Goal: Task Accomplishment & Management: Complete application form

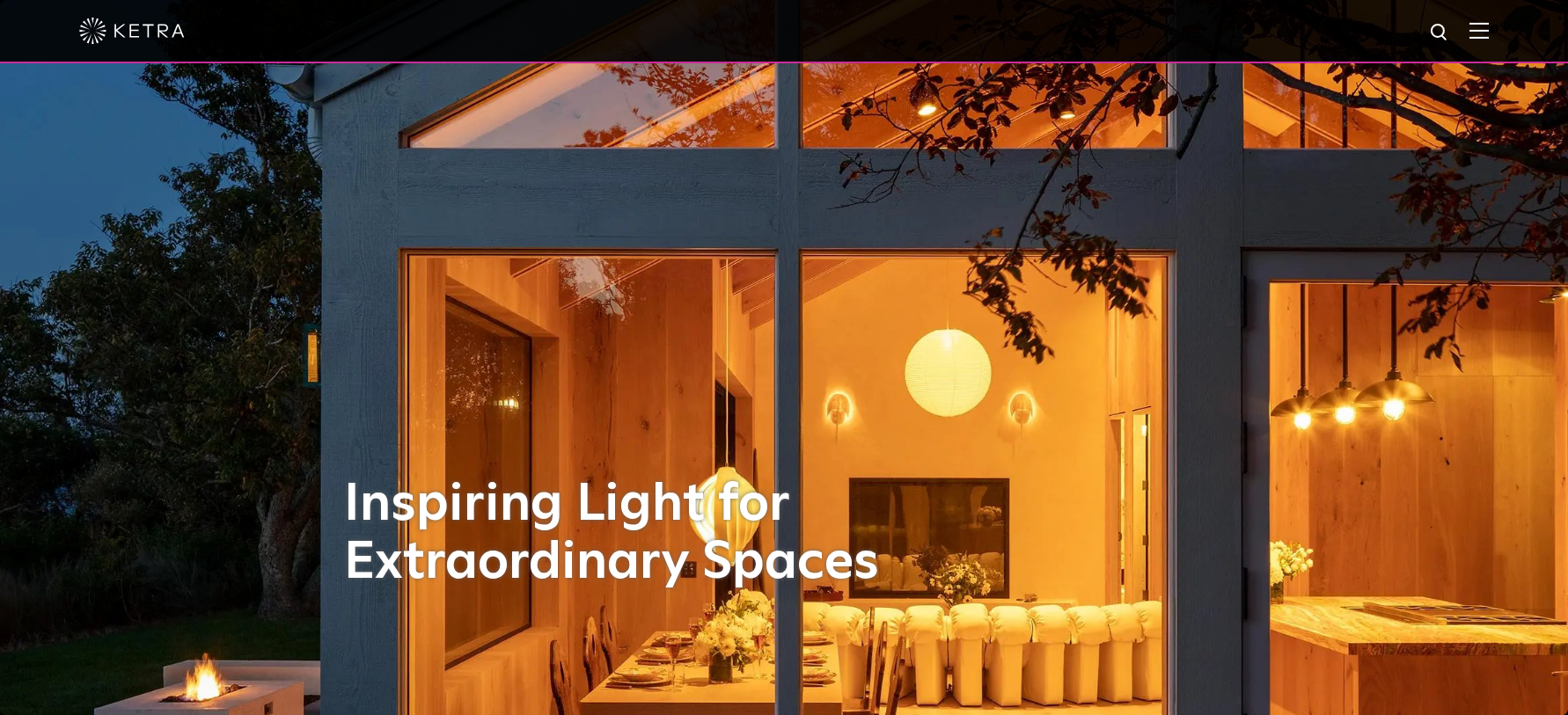
click at [1481, 33] on img at bounding box center [1479, 30] width 20 height 17
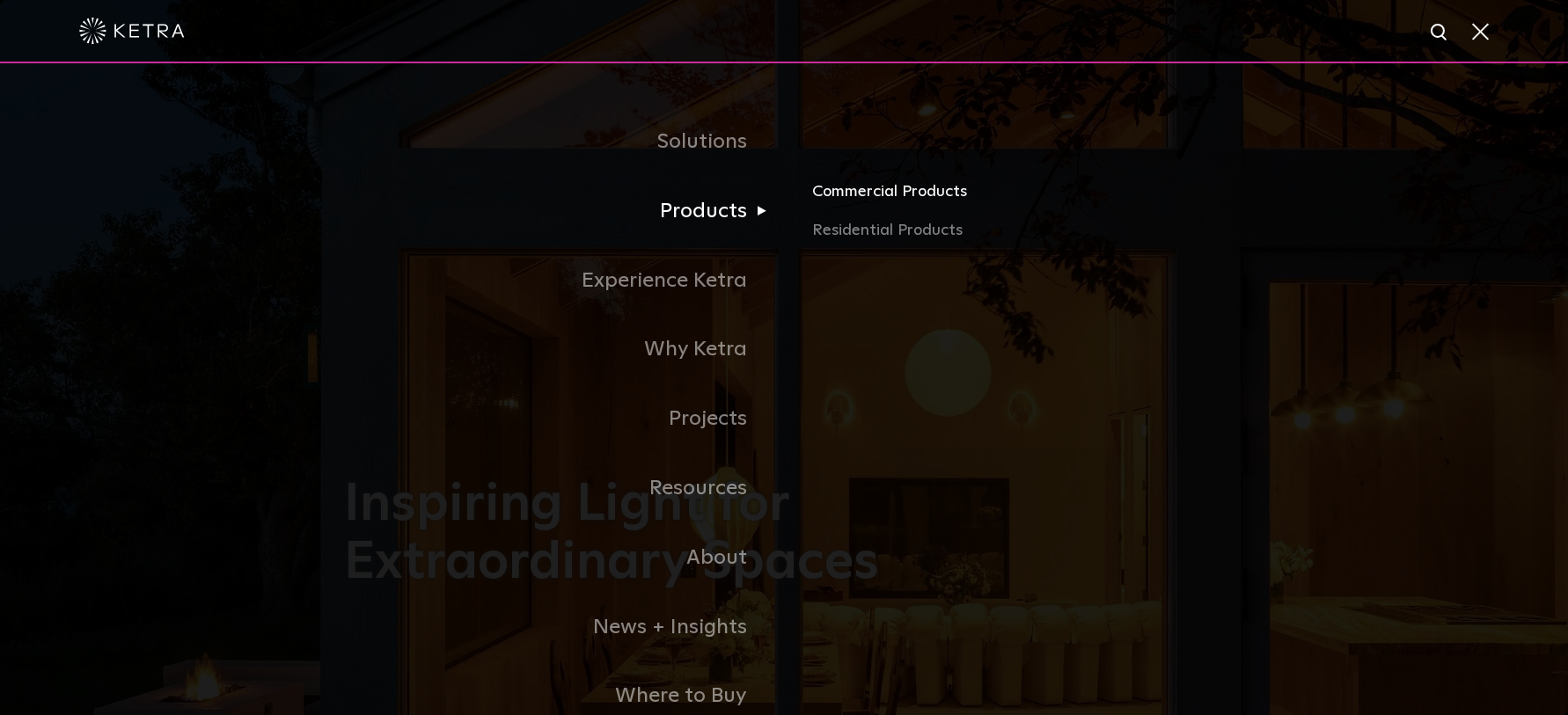
click at [908, 191] on link "Commercial Products" at bounding box center [1018, 199] width 412 height 39
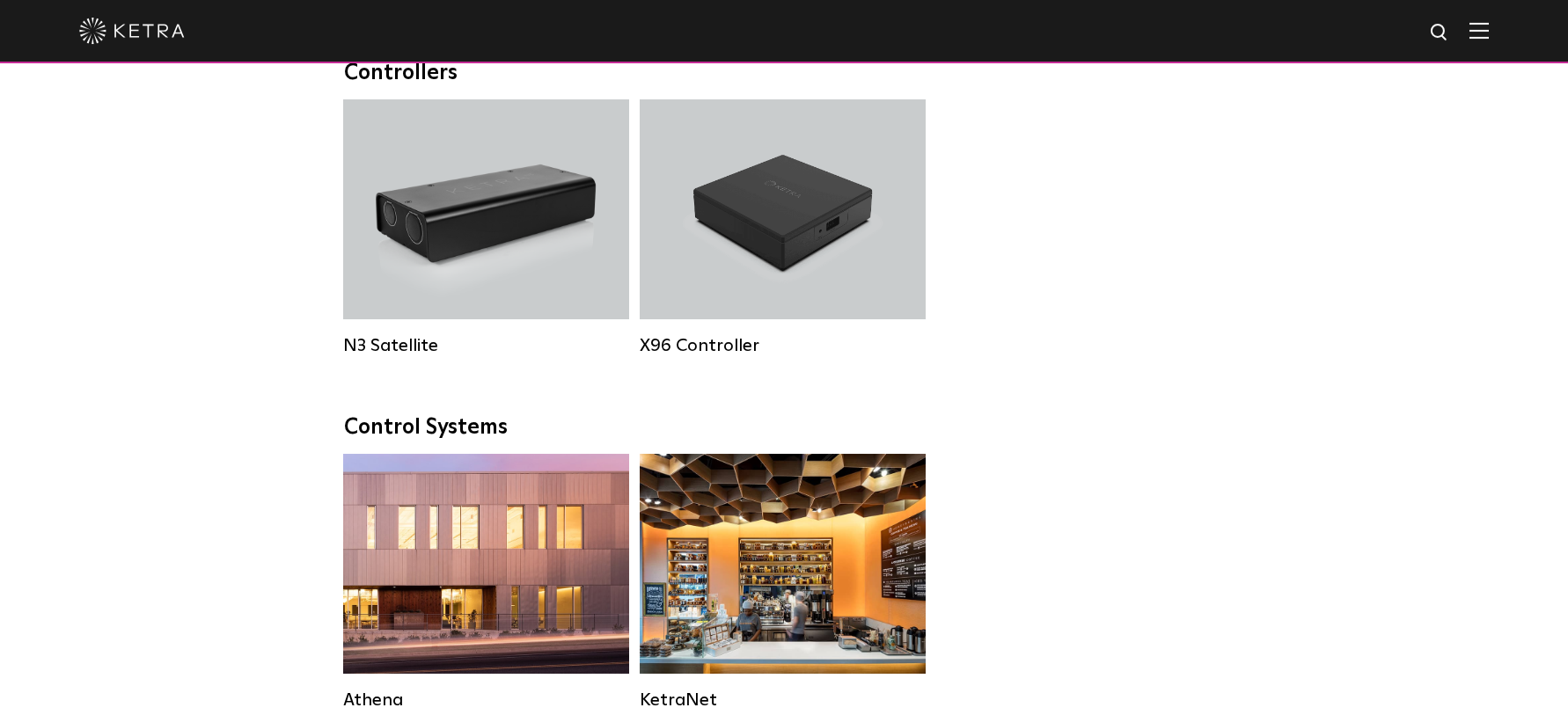
scroll to position [2244, 0]
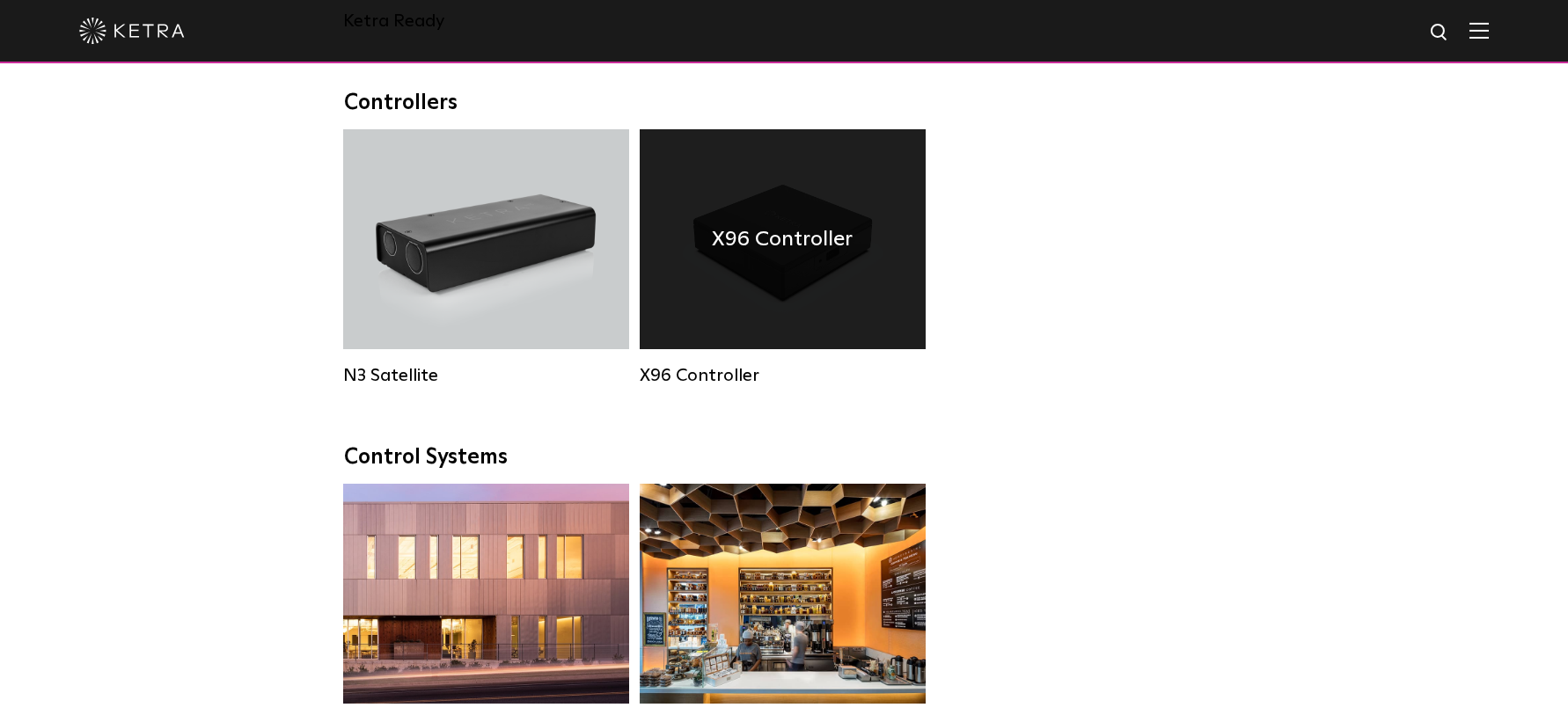
click at [718, 243] on div "X96 Controller" at bounding box center [783, 238] width 286 height 220
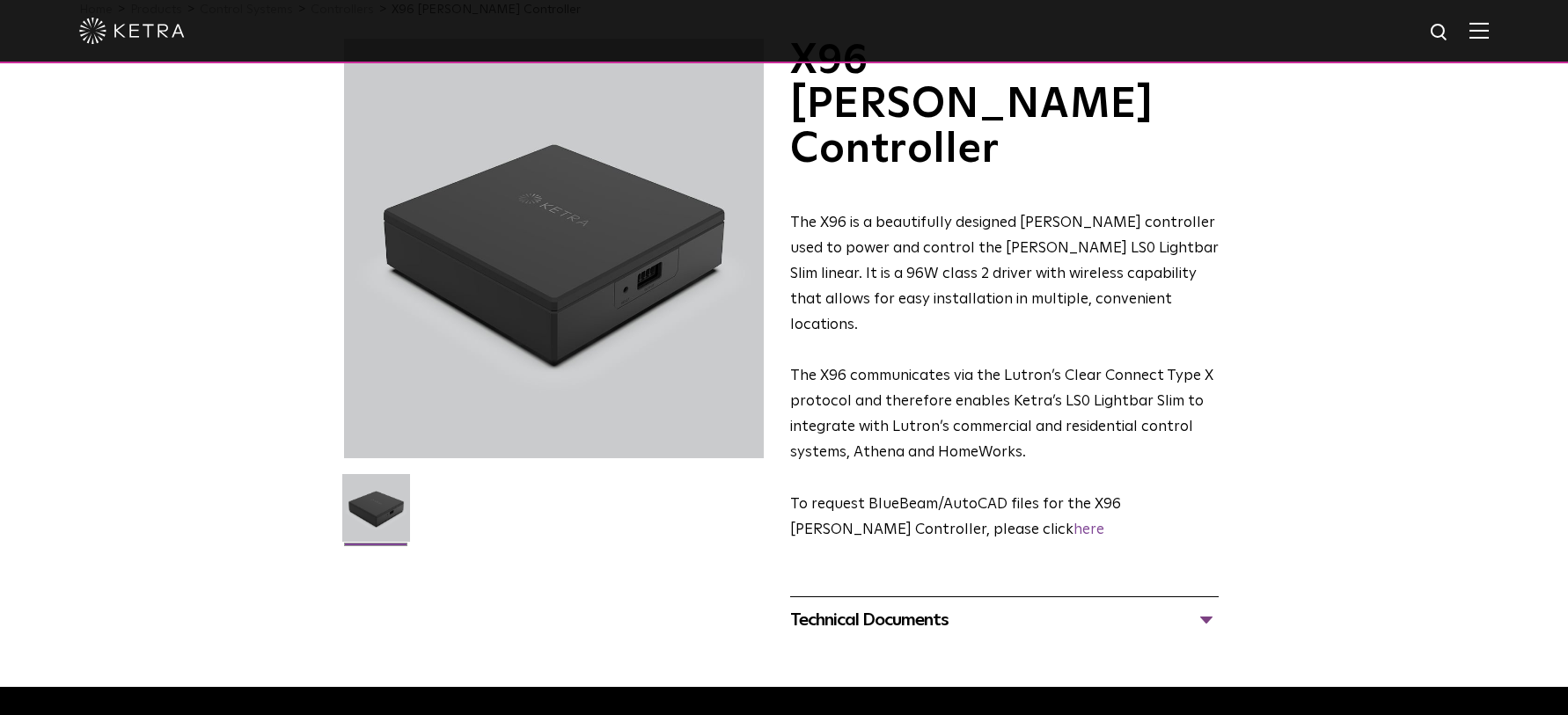
scroll to position [180, 0]
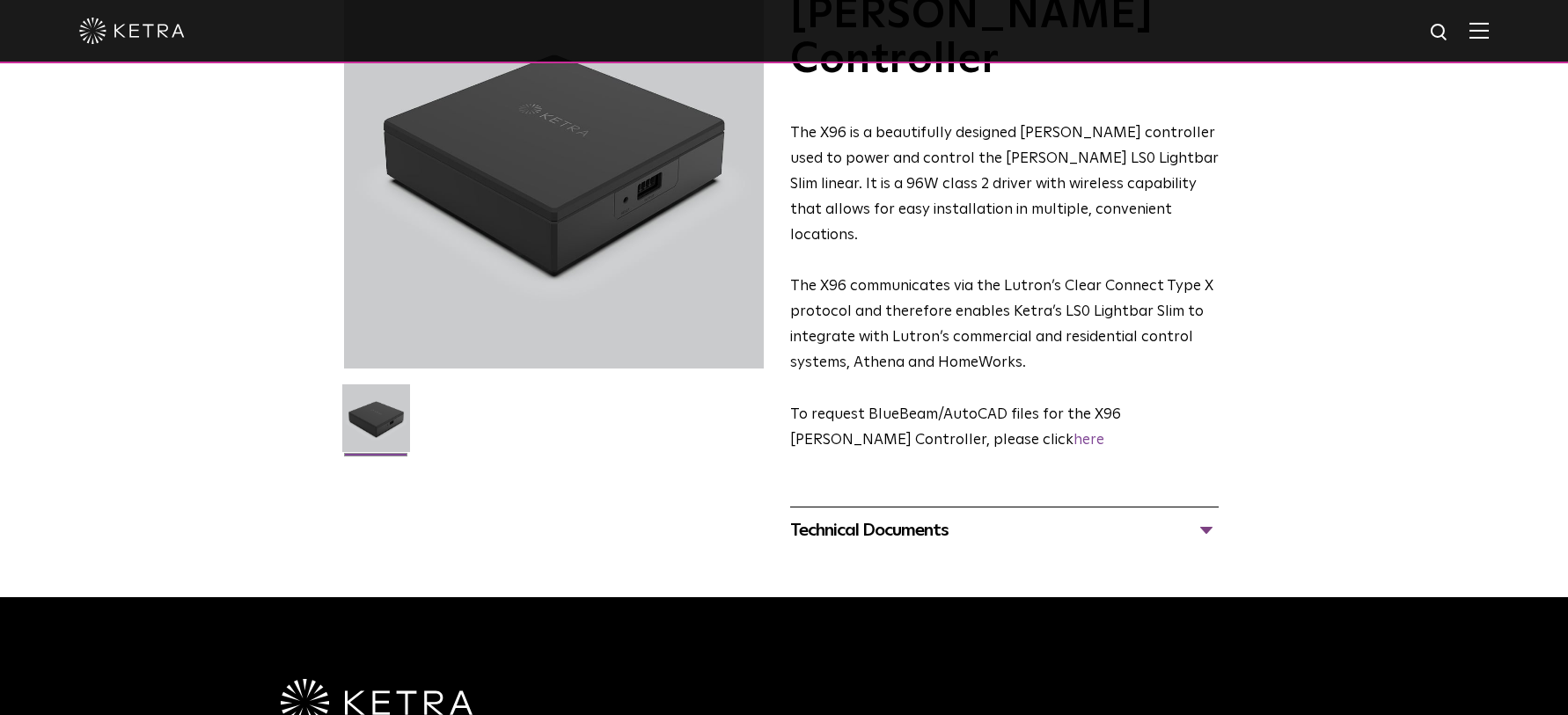
click at [1036, 517] on div "Technical Documents" at bounding box center [1004, 530] width 429 height 28
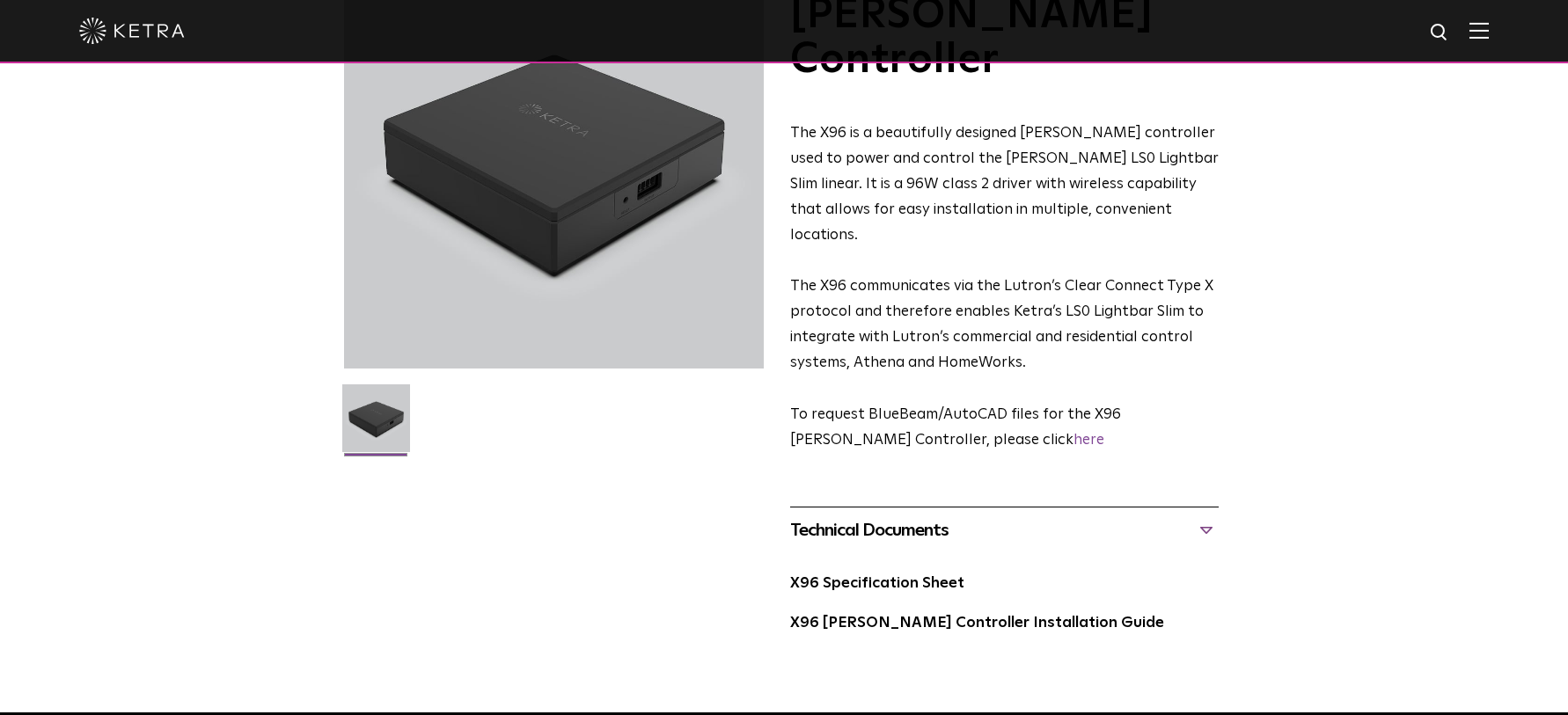
click at [1108, 517] on div "Technical Documents" at bounding box center [1004, 530] width 429 height 28
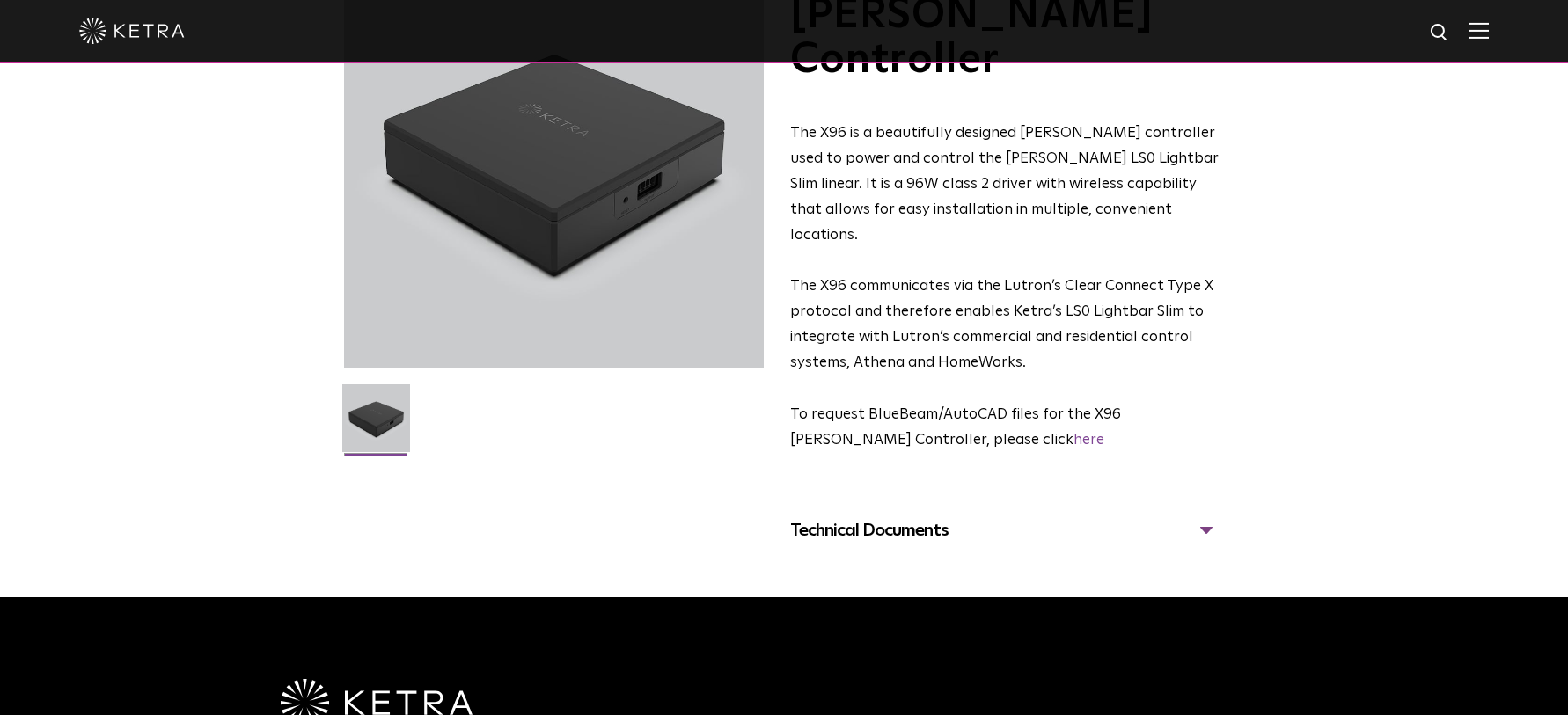
scroll to position [0, 0]
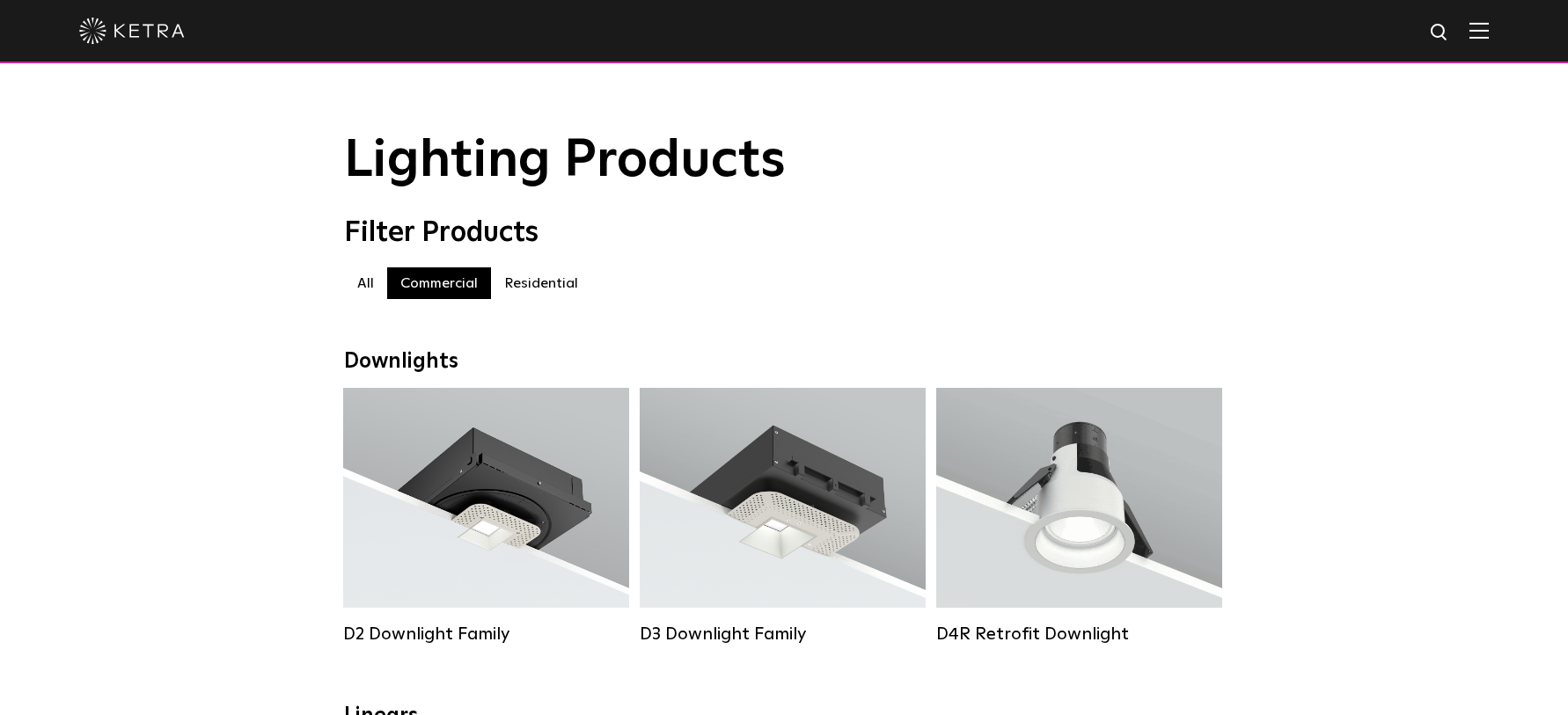
scroll to position [2244, 0]
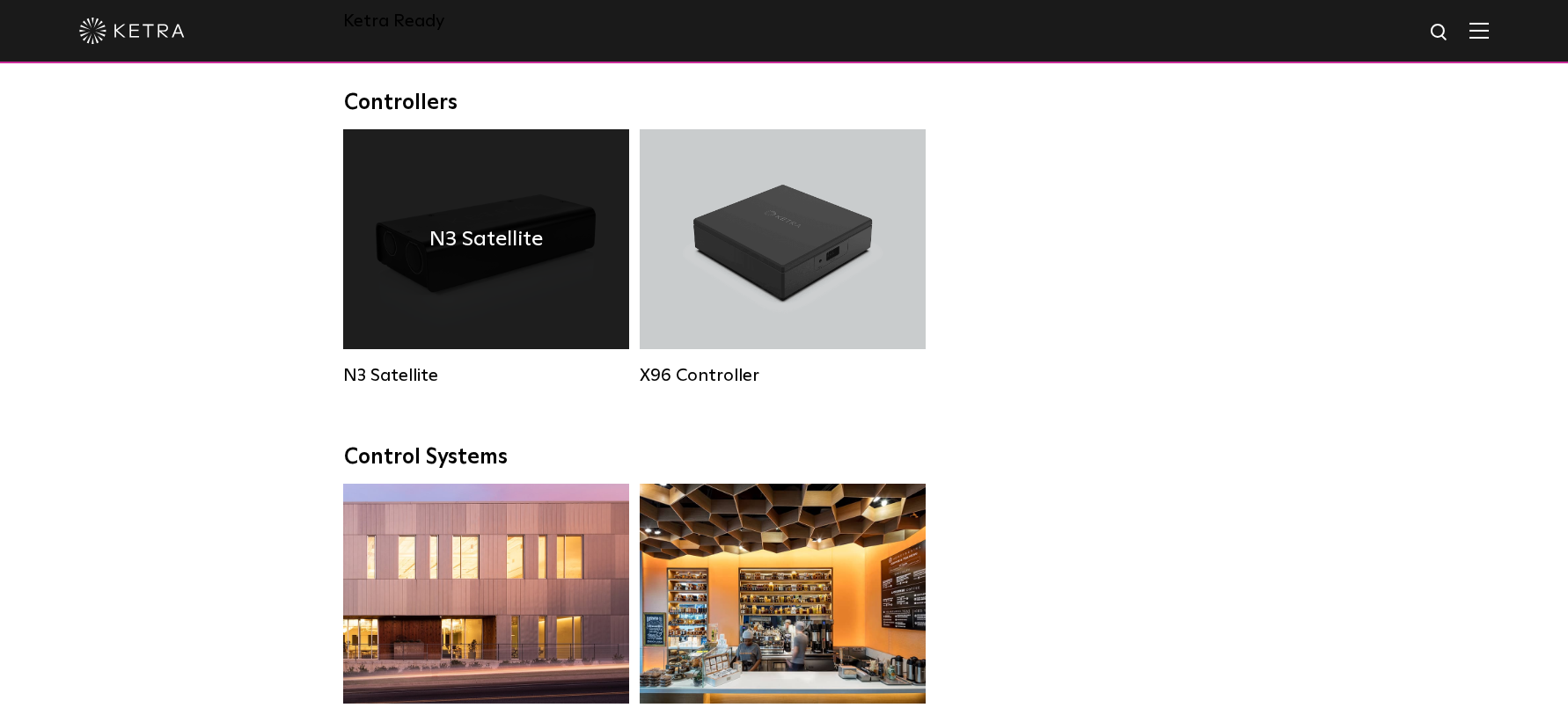
click at [519, 328] on div "N3 Satellite" at bounding box center [486, 238] width 286 height 220
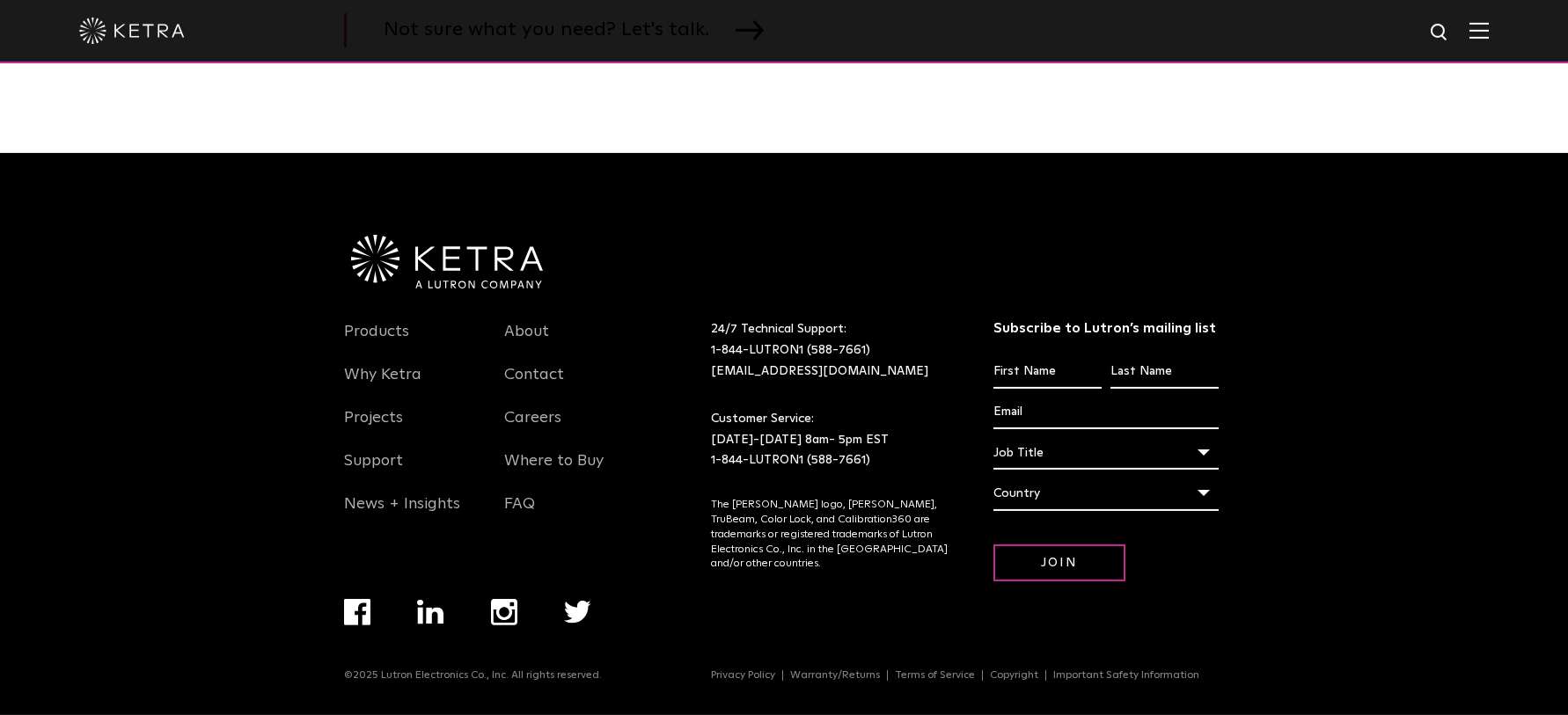
scroll to position [3140, 0]
click at [1487, 23] on img at bounding box center [1479, 30] width 20 height 17
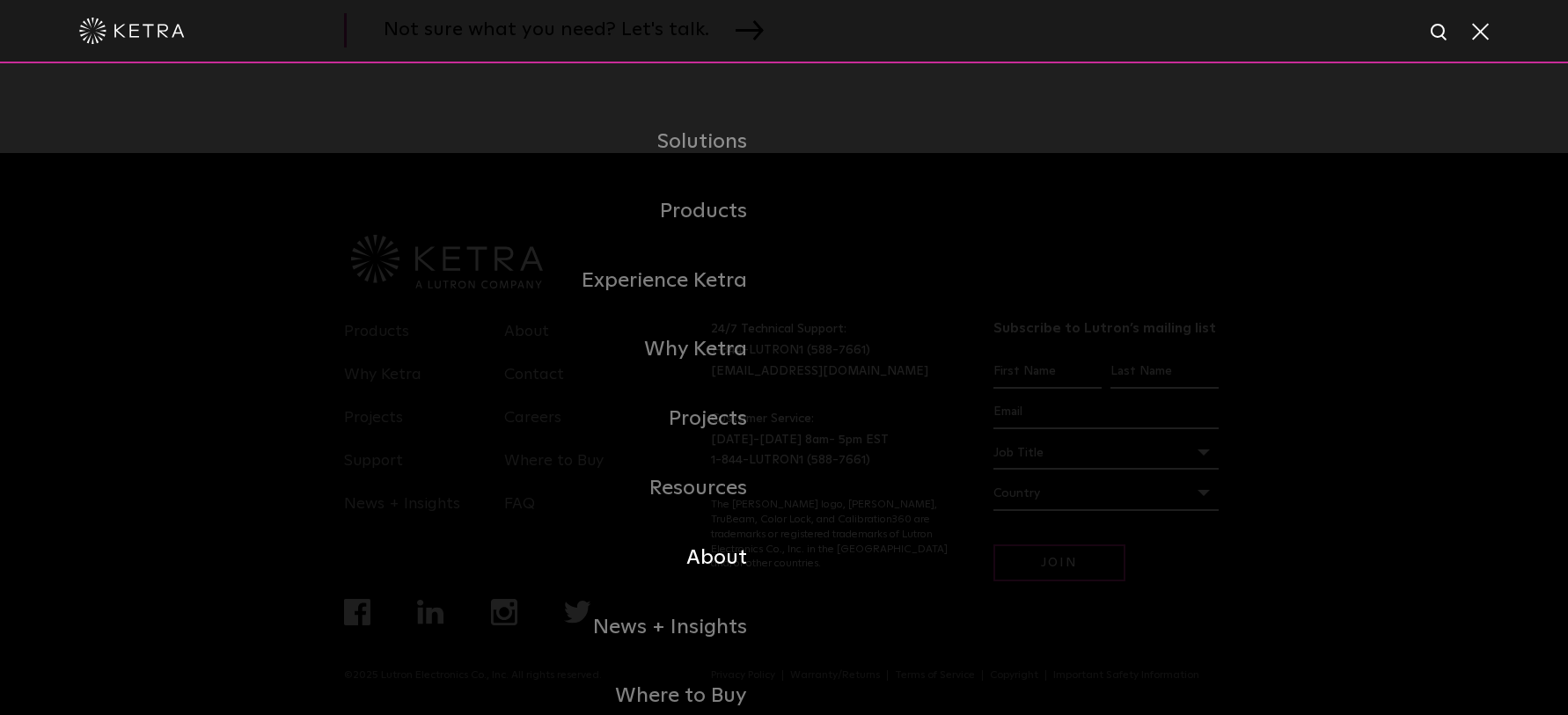
click at [739, 580] on link "About" at bounding box center [564, 558] width 440 height 69
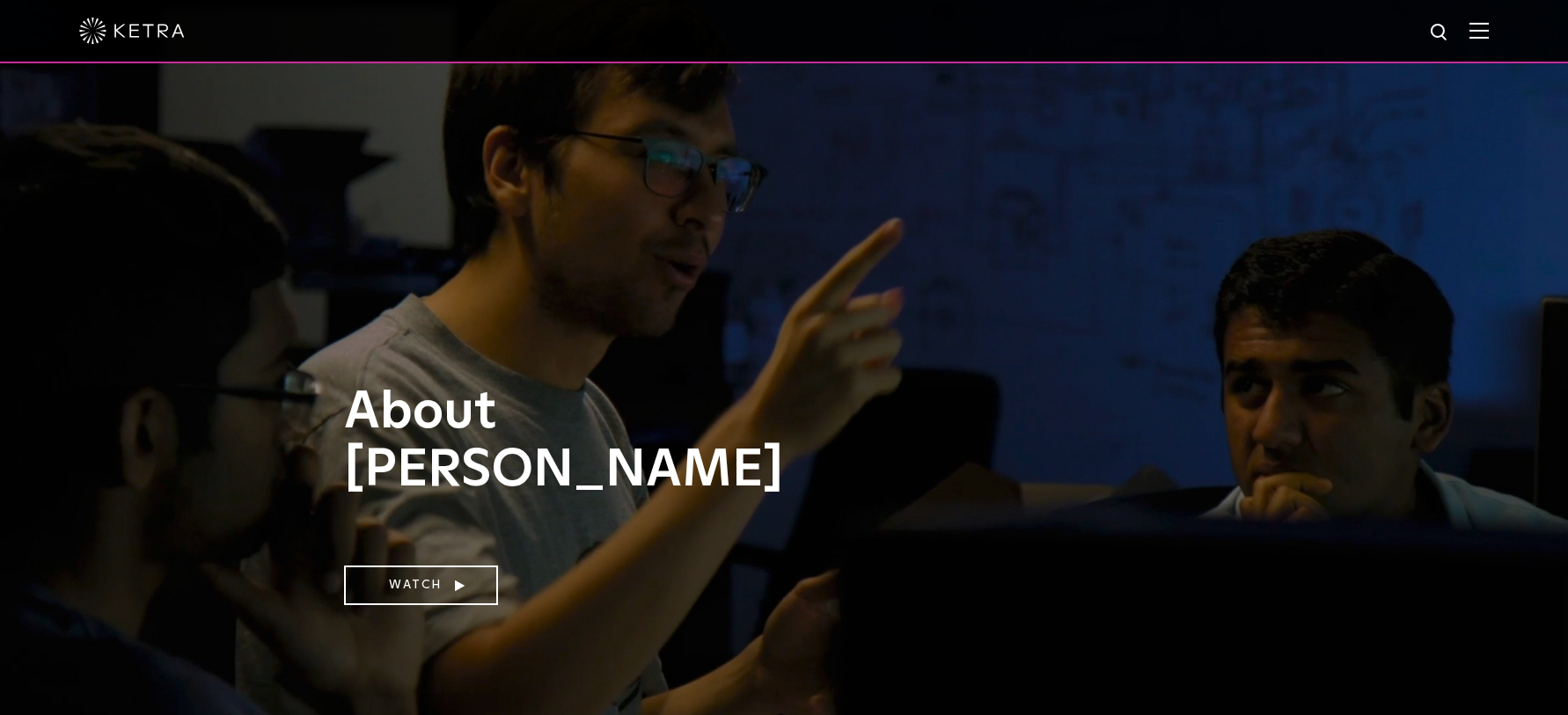
click at [1489, 31] on div at bounding box center [784, 31] width 1568 height 63
click at [1482, 33] on img at bounding box center [1479, 30] width 20 height 17
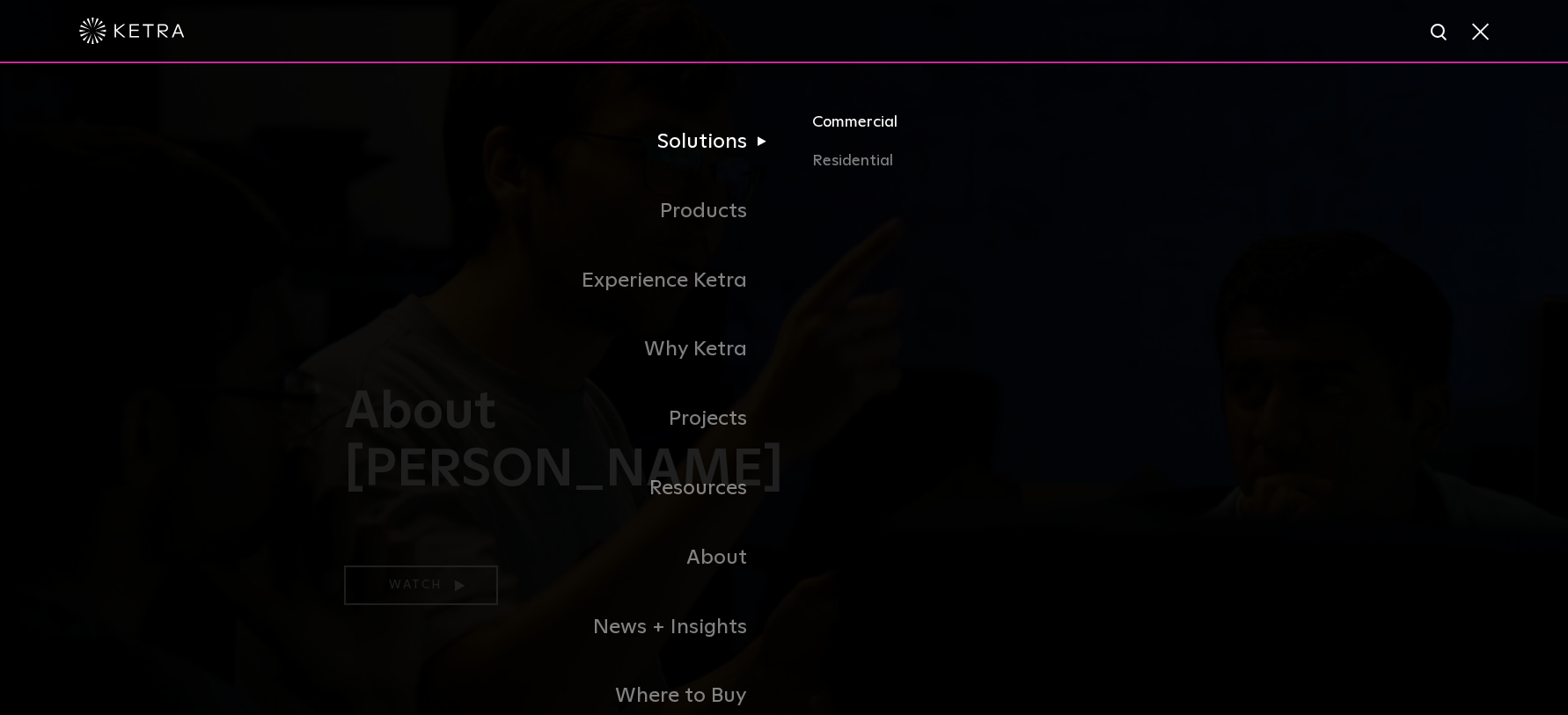
click at [815, 120] on link "Commercial" at bounding box center [1018, 130] width 412 height 39
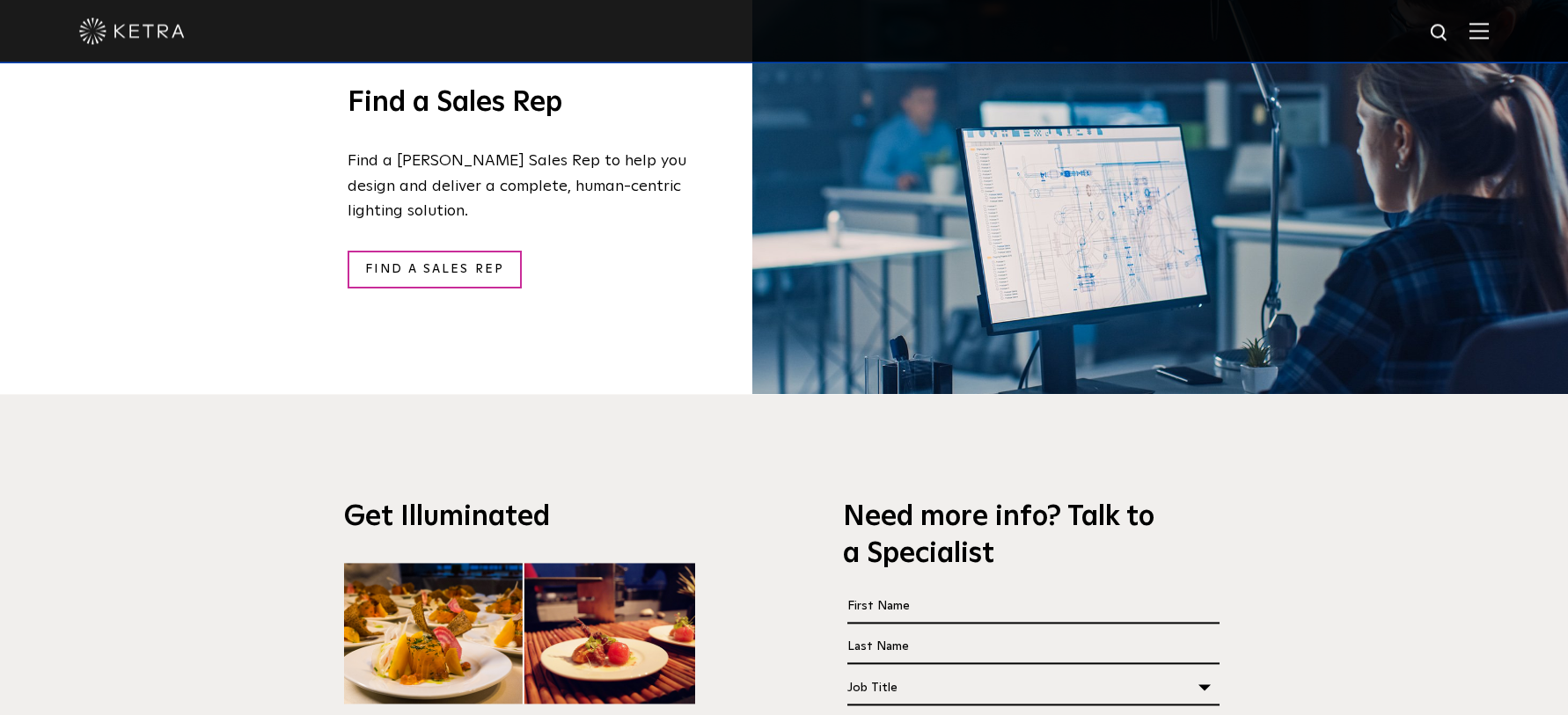
scroll to position [2867, 0]
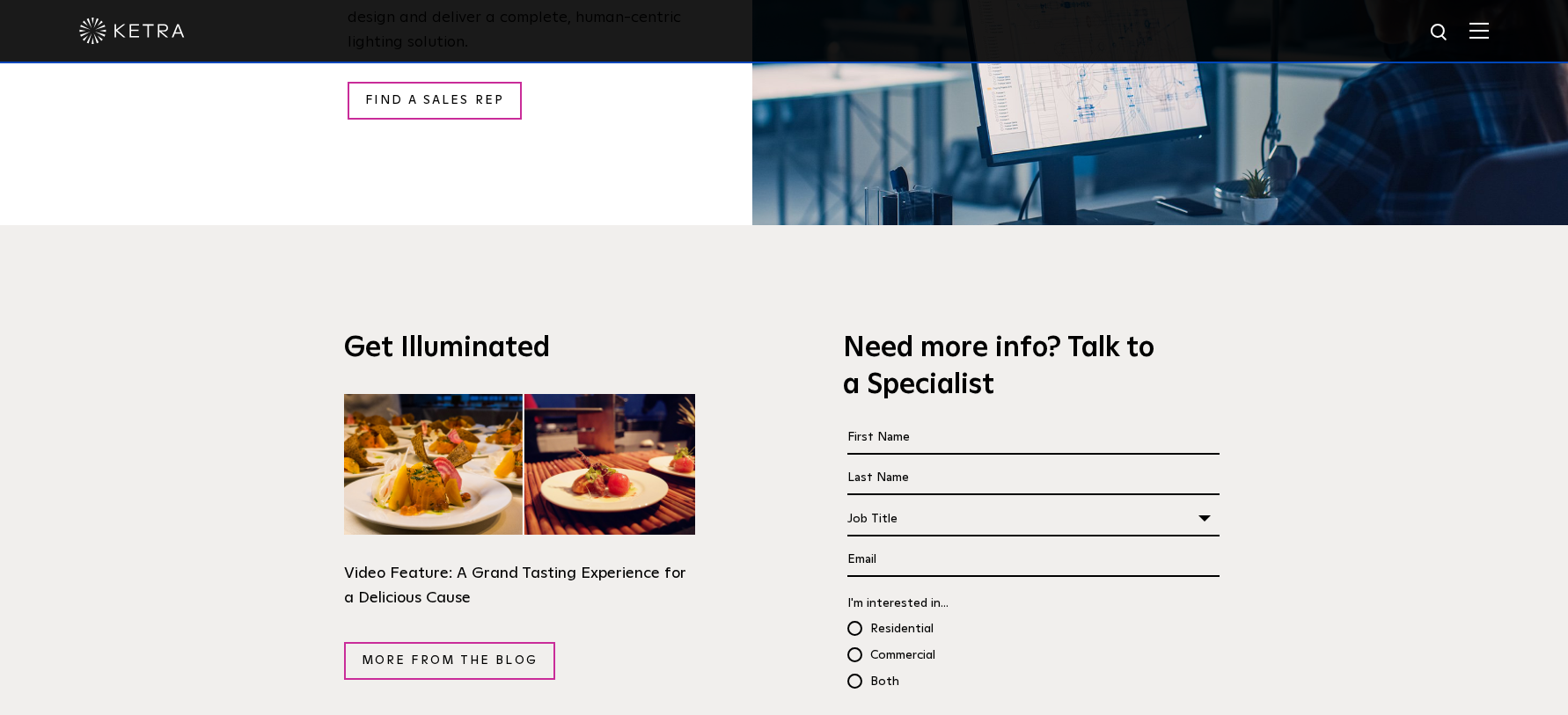
click at [952, 422] on input "First Name *" at bounding box center [1035, 439] width 373 height 33
type input "j"
type input "J"
type input "Brian"
type input "Hagan"
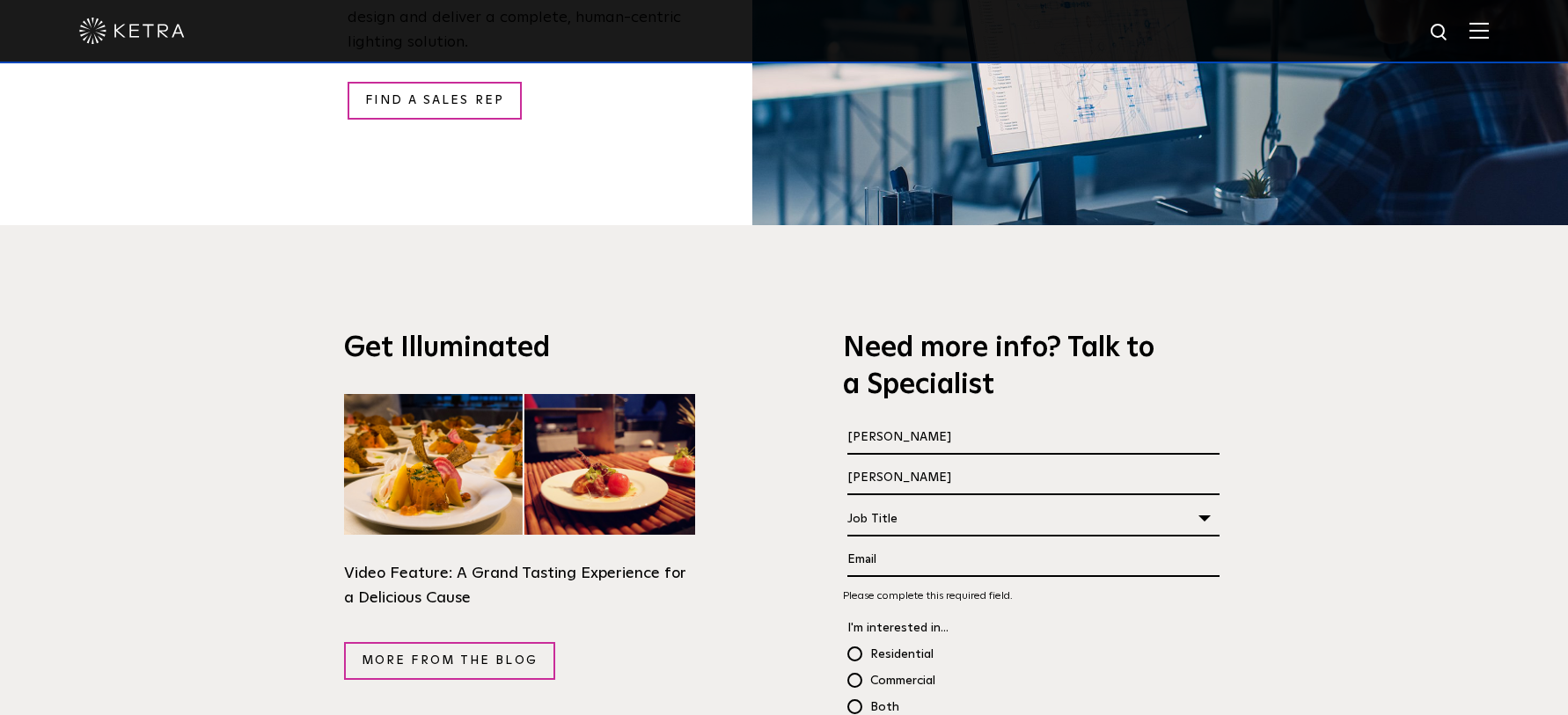
click at [1199, 502] on div "Job Title" at bounding box center [1035, 519] width 373 height 33
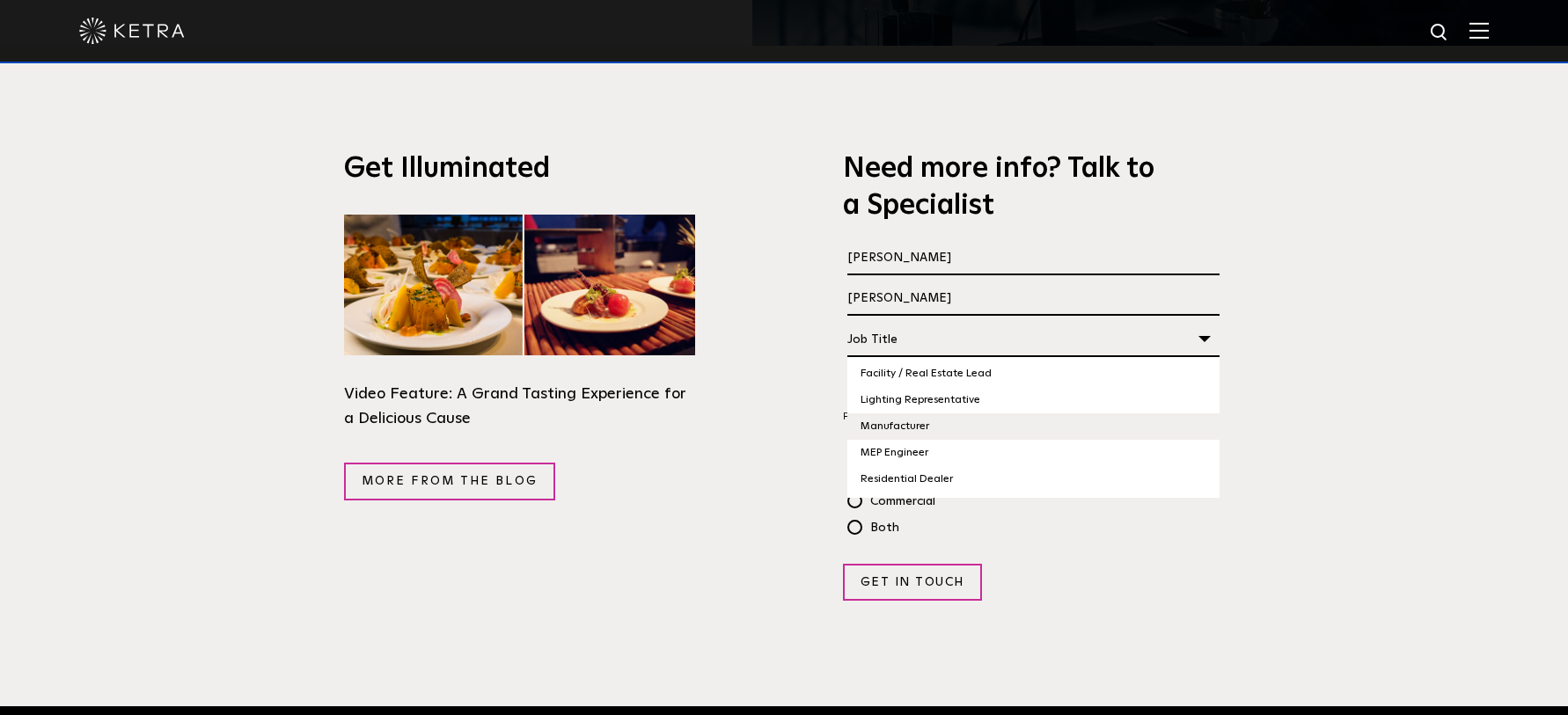
scroll to position [0, 0]
click at [1057, 384] on li "Lighting Designer" at bounding box center [1035, 397] width 373 height 26
select select "Lighting Designer"
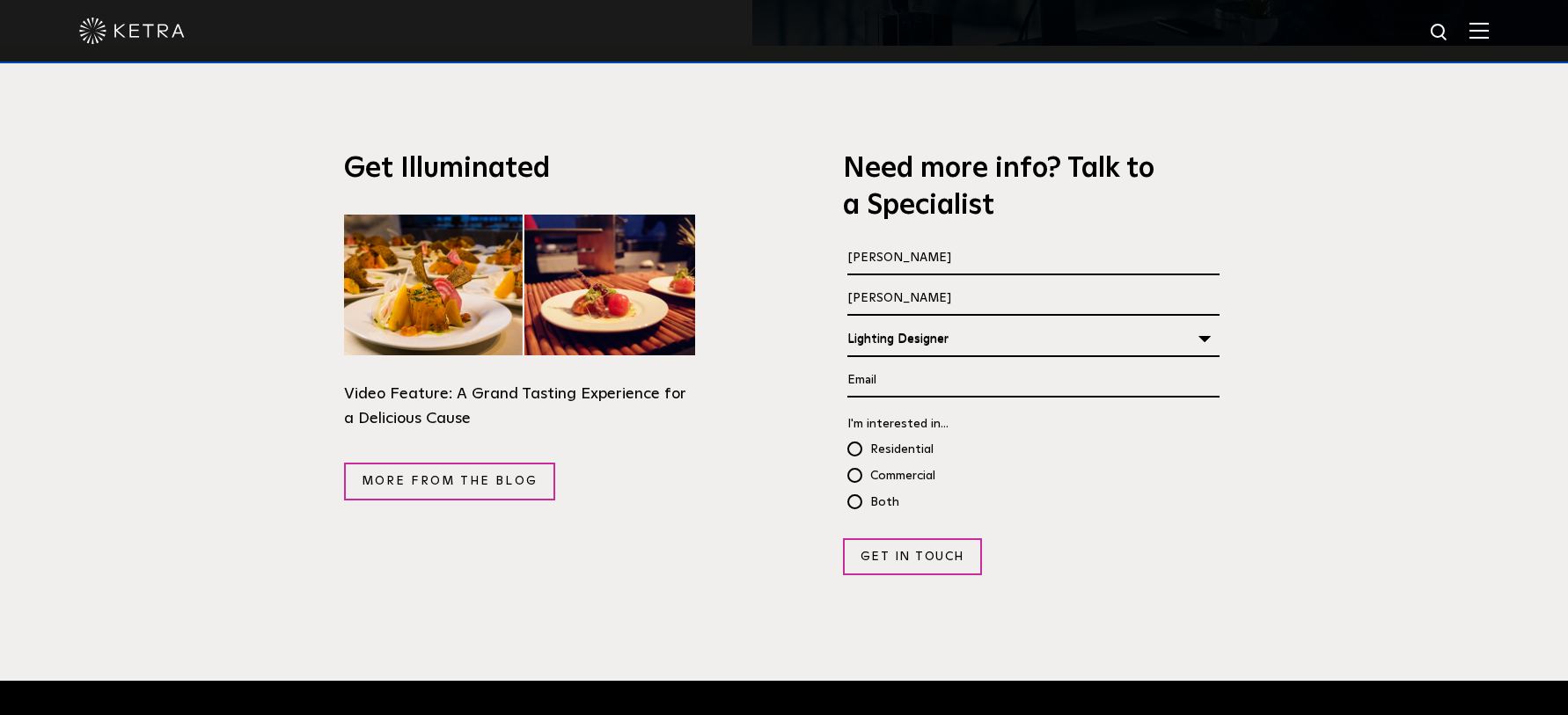
click at [1080, 364] on input "Email *" at bounding box center [1035, 381] width 373 height 33
type input "[PERSON_NAME][EMAIL_ADDRESS][PERSON_NAME][DOMAIN_NAME]"
click at [855, 464] on span "Commercial" at bounding box center [892, 477] width 88 height 25
radio input "true"
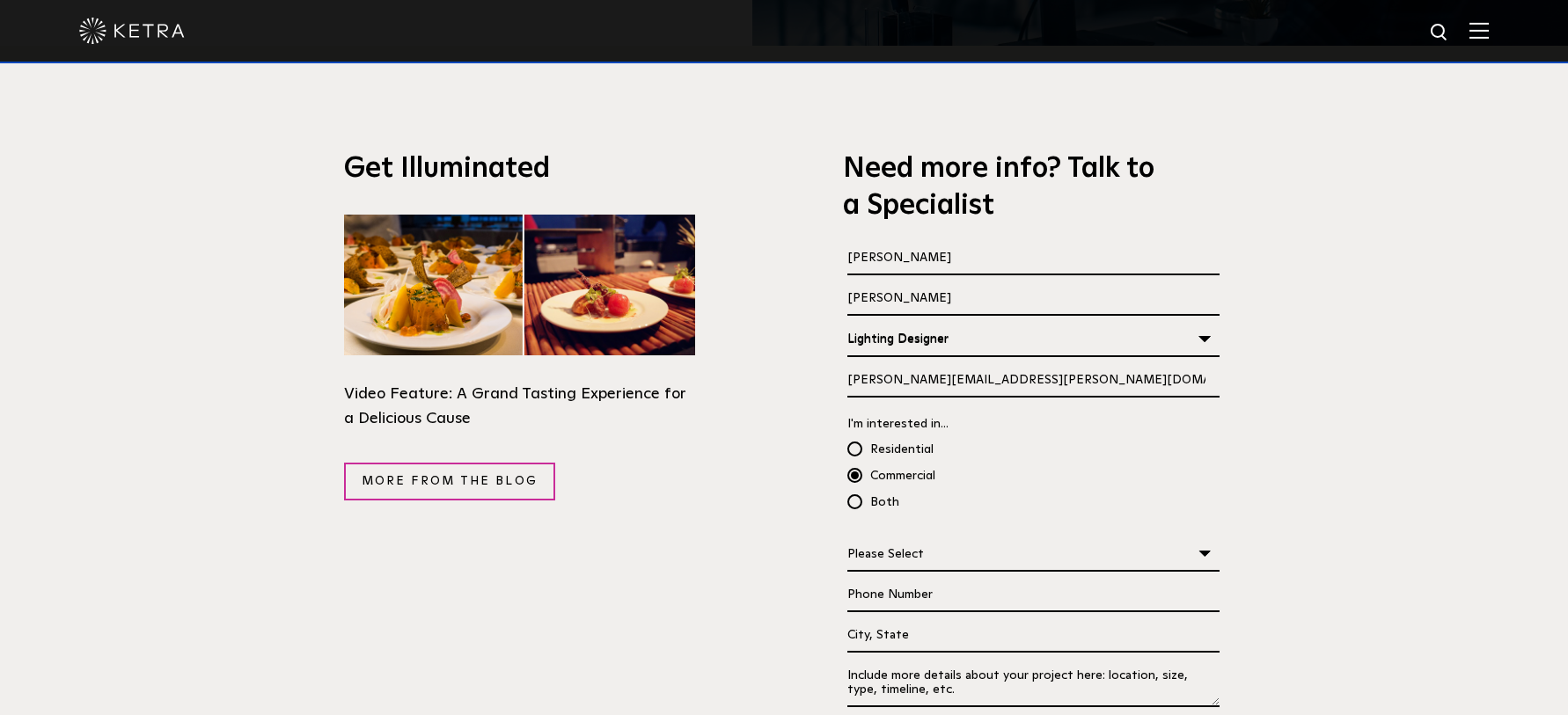
scroll to position [3136, 0]
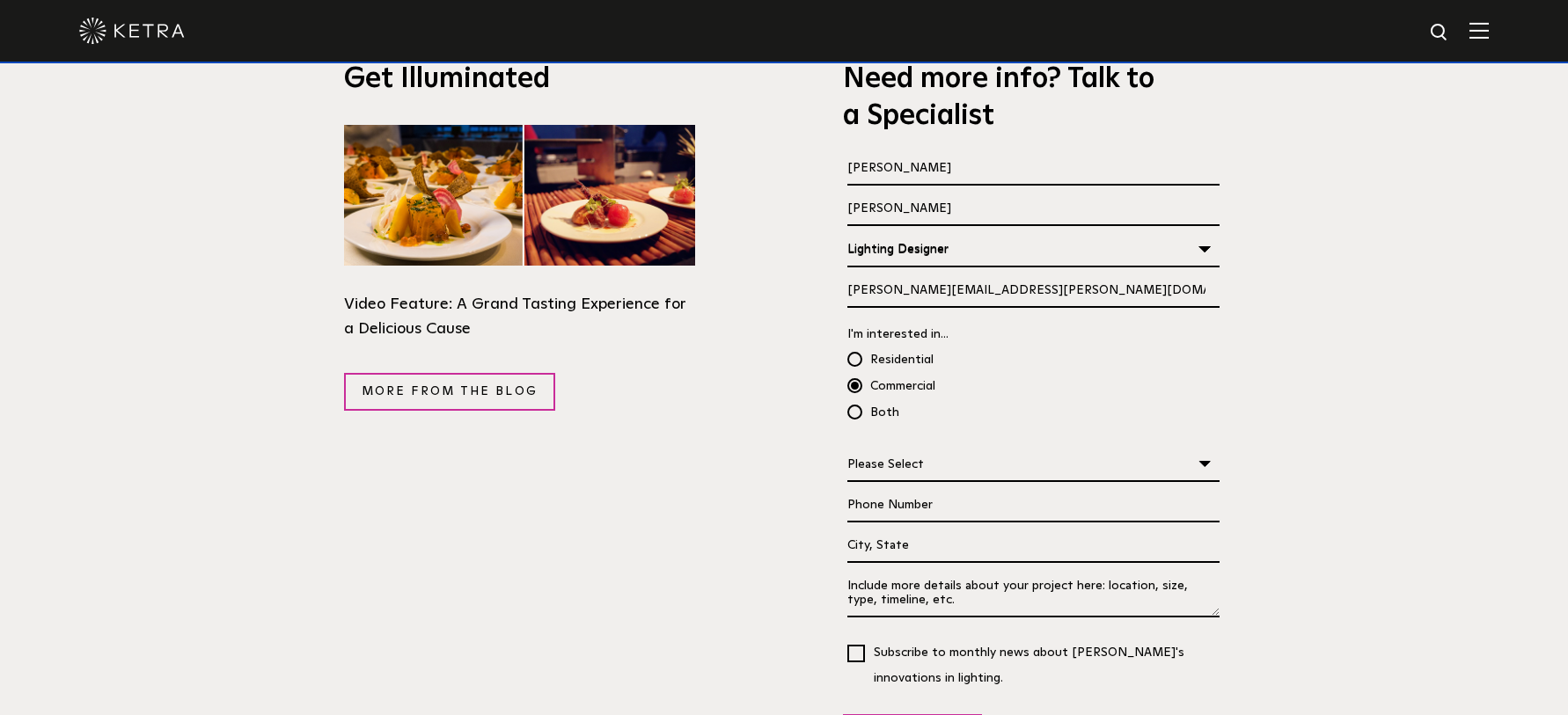
click at [848, 448] on select "Please Select Planning Concept / Schematic Design Design Development Constructi…" at bounding box center [1035, 465] width 373 height 33
select select "Design Development"
click option "Design Development" at bounding box center [0, 0] width 0 height 0
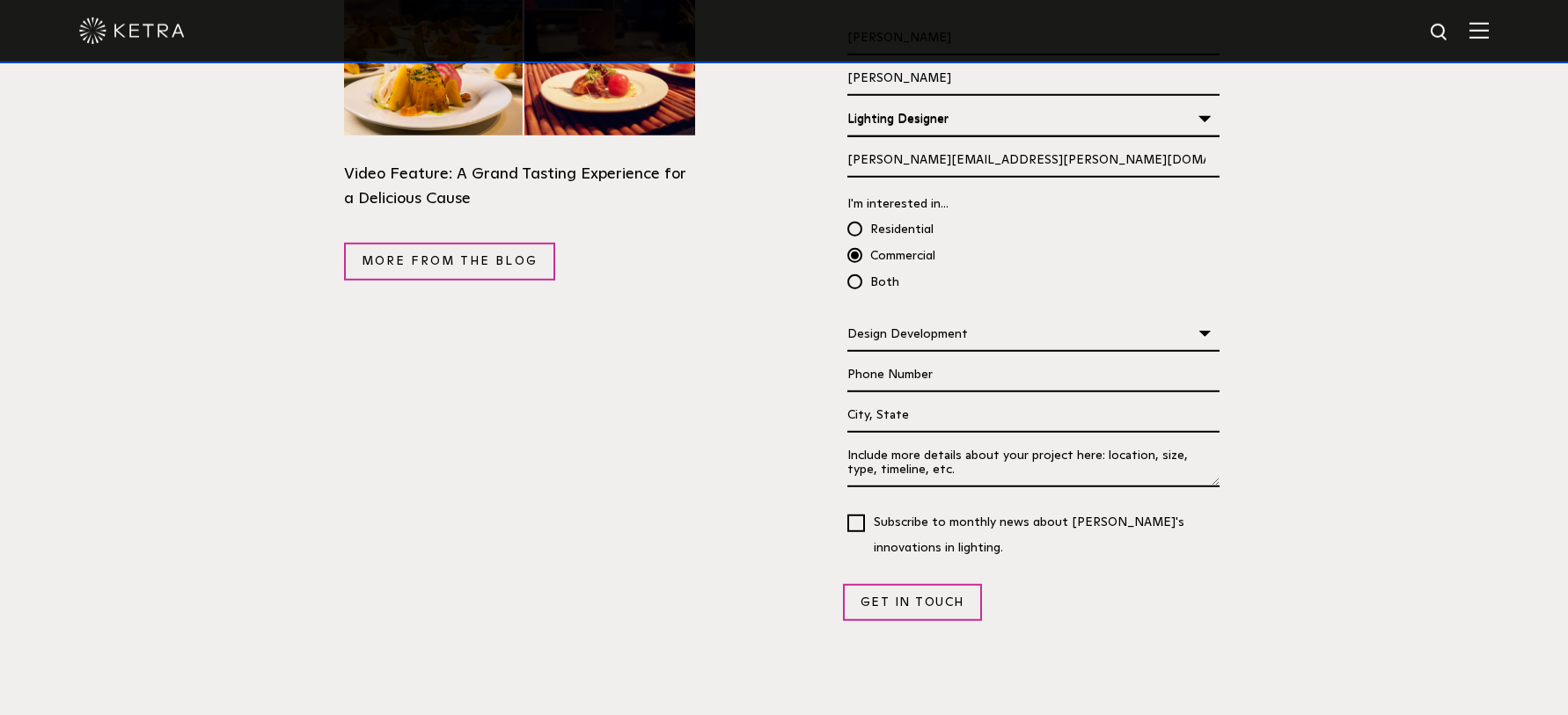
scroll to position [3315, 0]
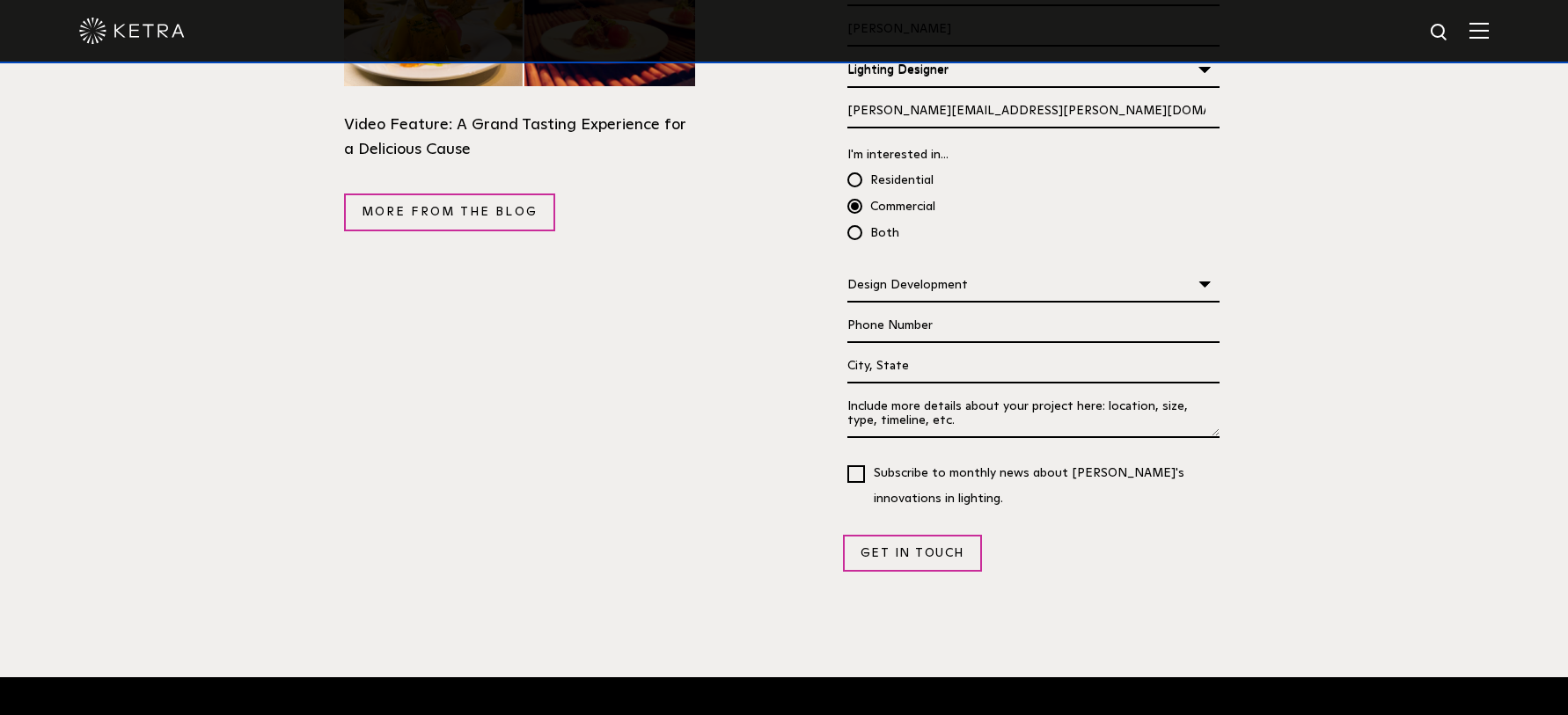
click at [926, 310] on input "Phone Number" at bounding box center [1035, 326] width 373 height 33
type input "8068343261"
click at [921, 351] on input "Project Location" at bounding box center [1035, 367] width 373 height 33
type input "Lubbock, tx."
click at [1025, 391] on textarea "Tell us About Your Project *" at bounding box center [1035, 414] width 373 height 48
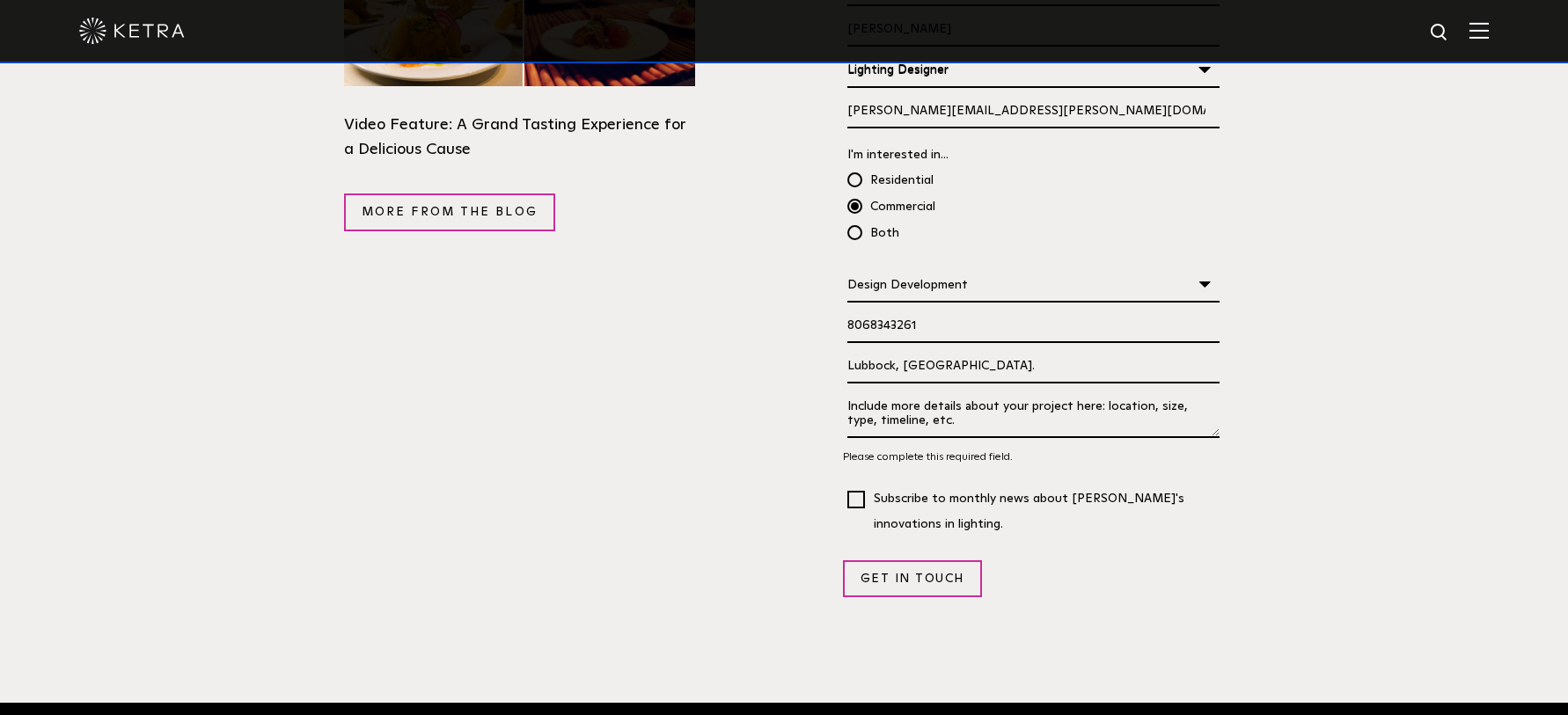
click at [992, 391] on textarea "Tell us About Your Project *" at bounding box center [1035, 414] width 373 height 48
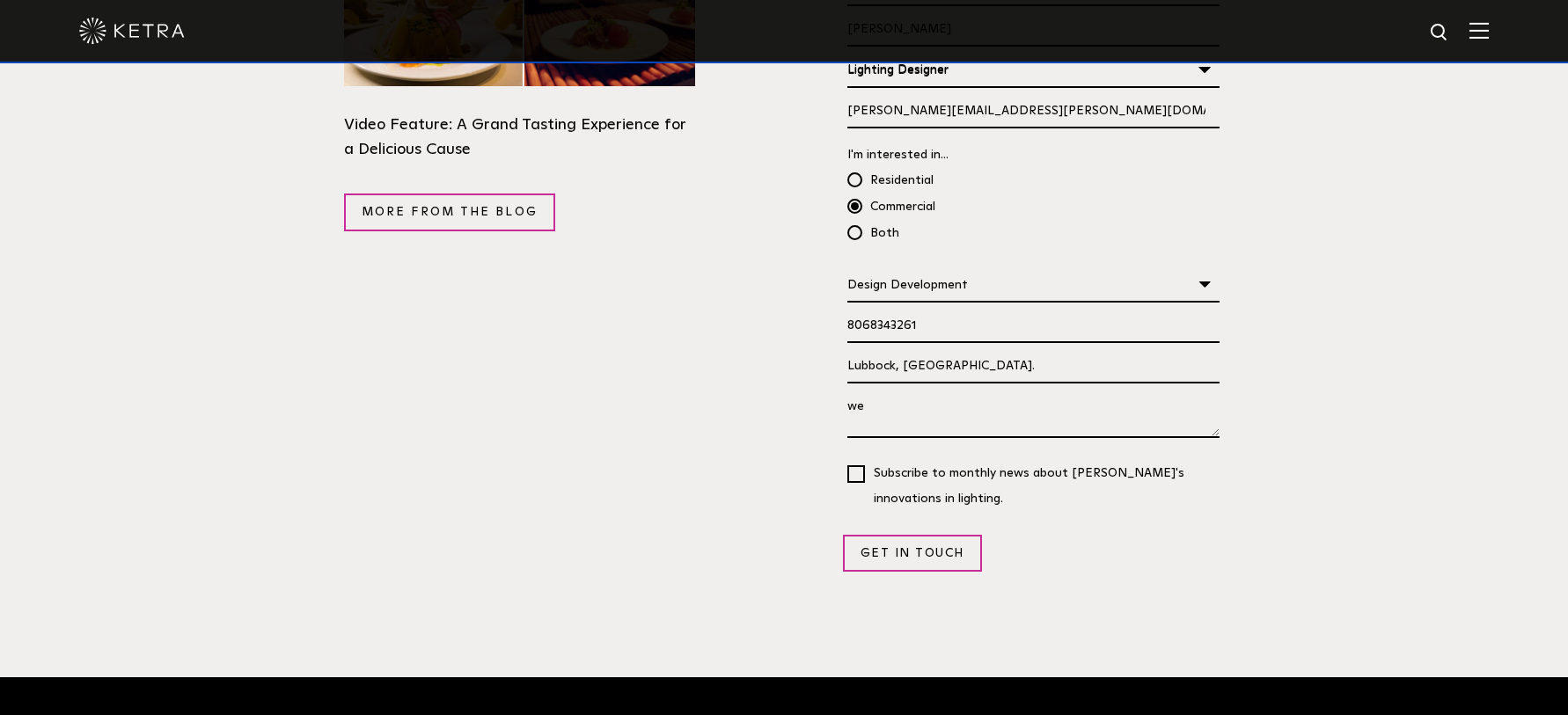
type textarea "w"
click at [1103, 391] on textarea "i work for the Texas tech operations dev." at bounding box center [1035, 414] width 373 height 48
drag, startPoint x: 1170, startPoint y: 366, endPoint x: 1100, endPoint y: 370, distance: 70.1
click at [1096, 391] on textarea "i work for the Texas tech operations dev. we are working on a lab renovation. t…" at bounding box center [1035, 414] width 373 height 48
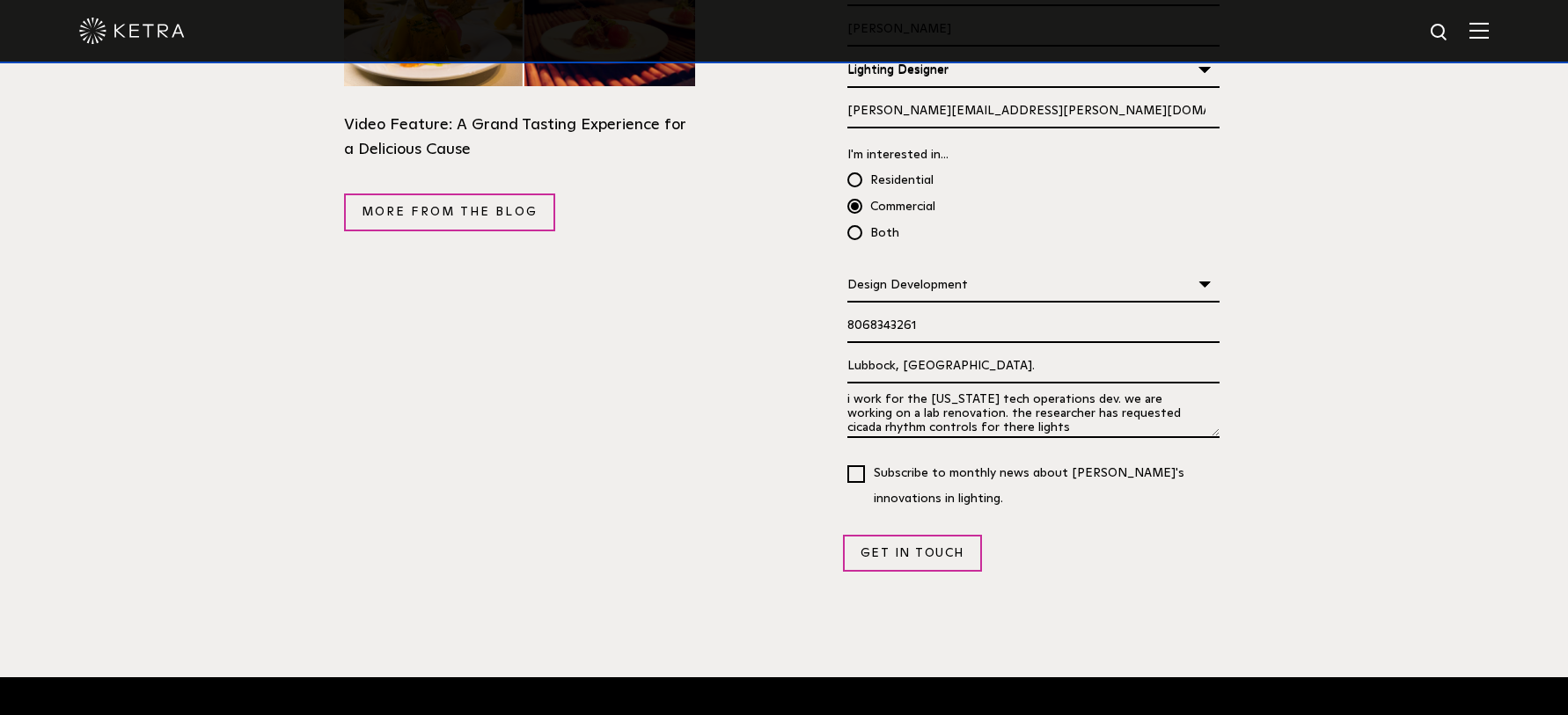
click at [983, 391] on textarea "i work for the Texas tech operations dev. we are working on a lab renovation. t…" at bounding box center [1035, 414] width 373 height 48
click at [1128, 391] on textarea "i work for the Texas tech operations dev. we are working on a lab renovation. t…" at bounding box center [1035, 414] width 373 height 48
click at [1065, 391] on textarea "i work for the Texas tech operations dev. we are working on a lab renovation. t…" at bounding box center [1035, 414] width 373 height 48
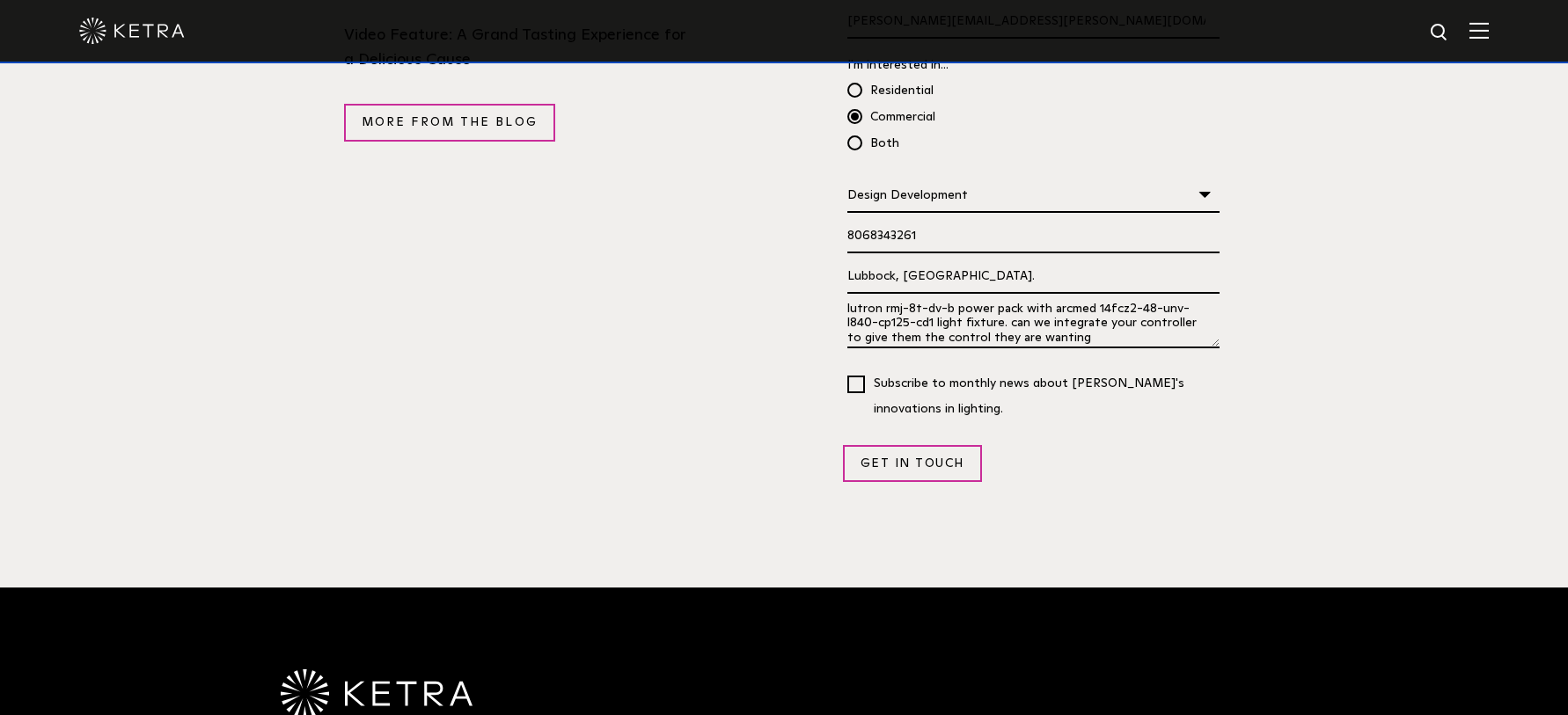
scroll to position [57, 0]
click at [954, 301] on textarea "i work for the Texas tech operations dev. we are working on a lab renovation. t…" at bounding box center [1035, 324] width 373 height 48
type textarea "i work for the Texas tech operations dev. we are working on a lab renovation. t…"
click at [866, 445] on input "Get in Touch" at bounding box center [912, 464] width 139 height 37
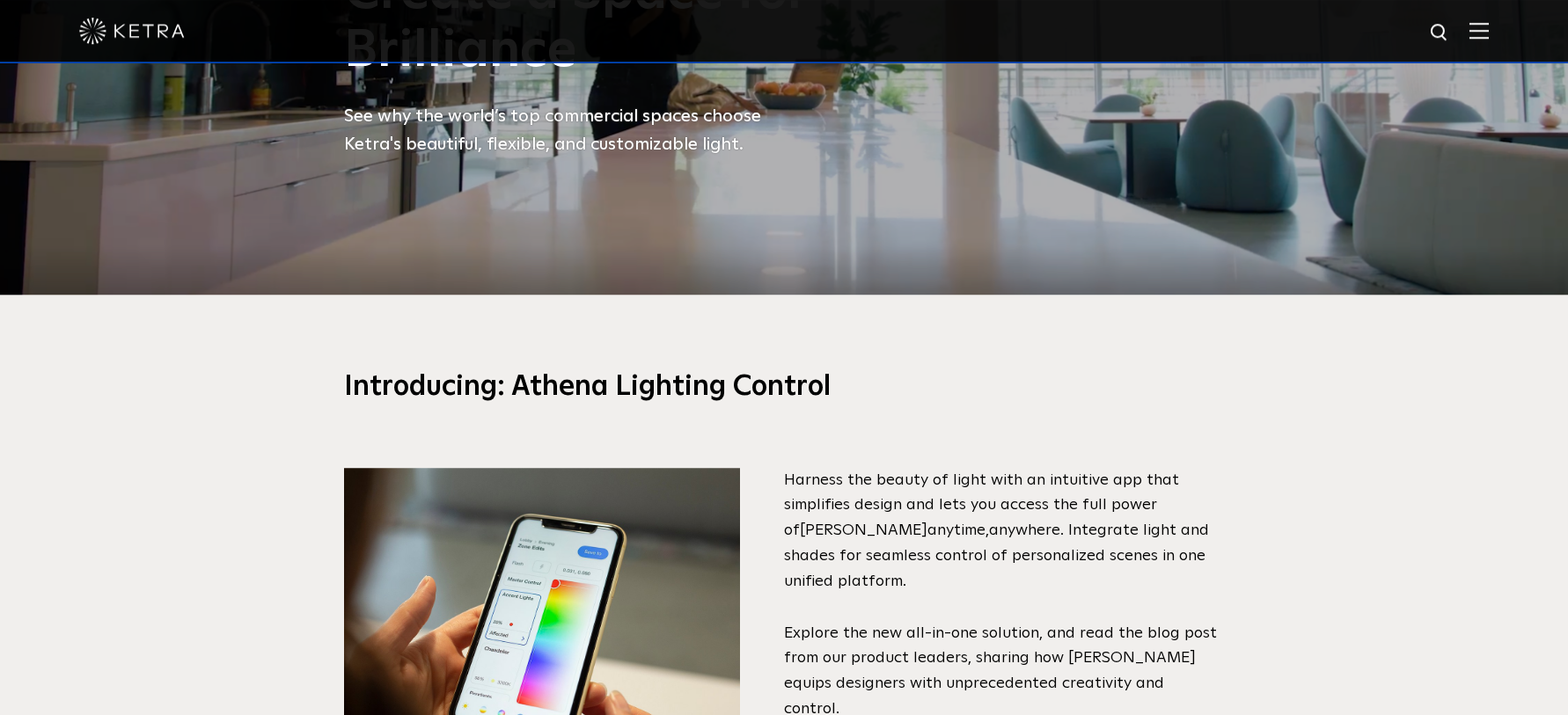
scroll to position [264, 0]
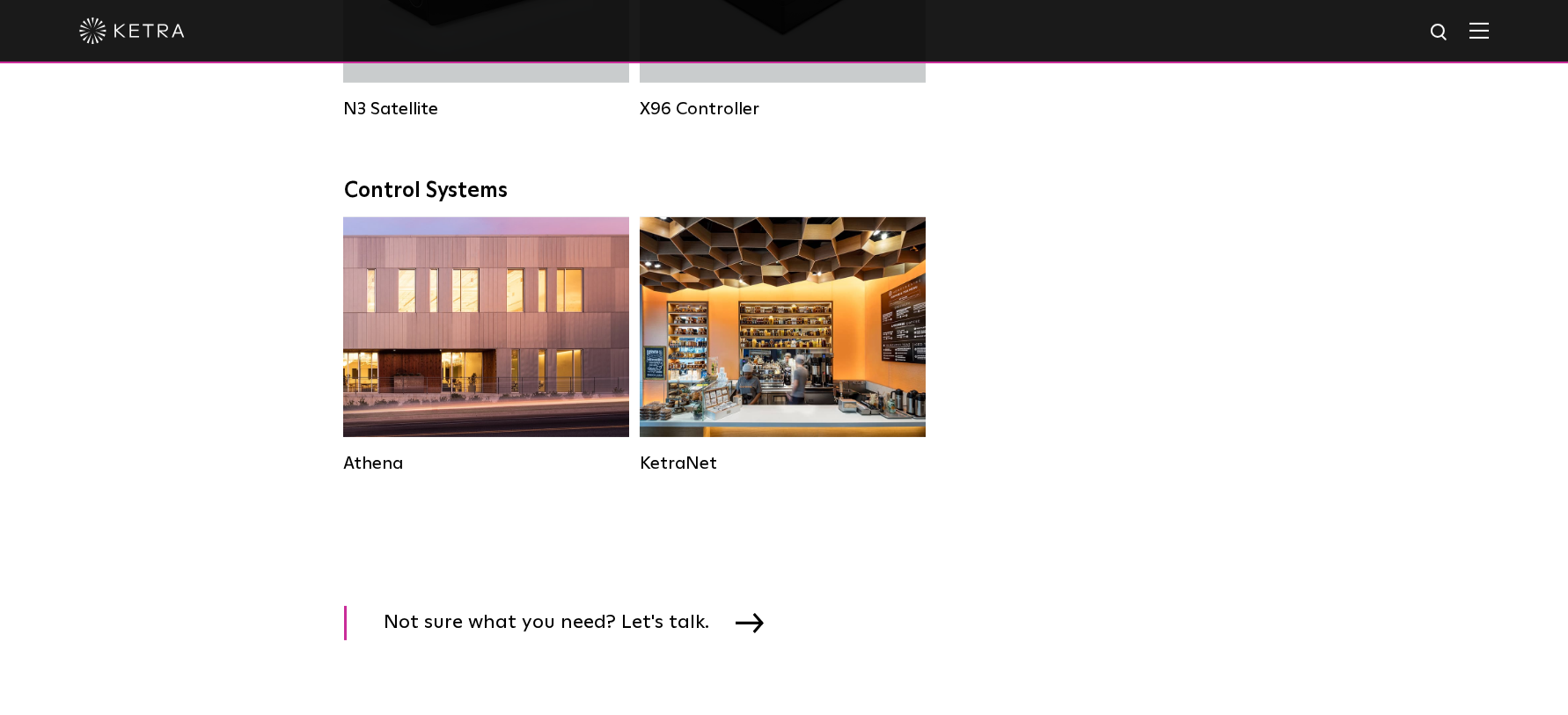
scroll to position [2513, 0]
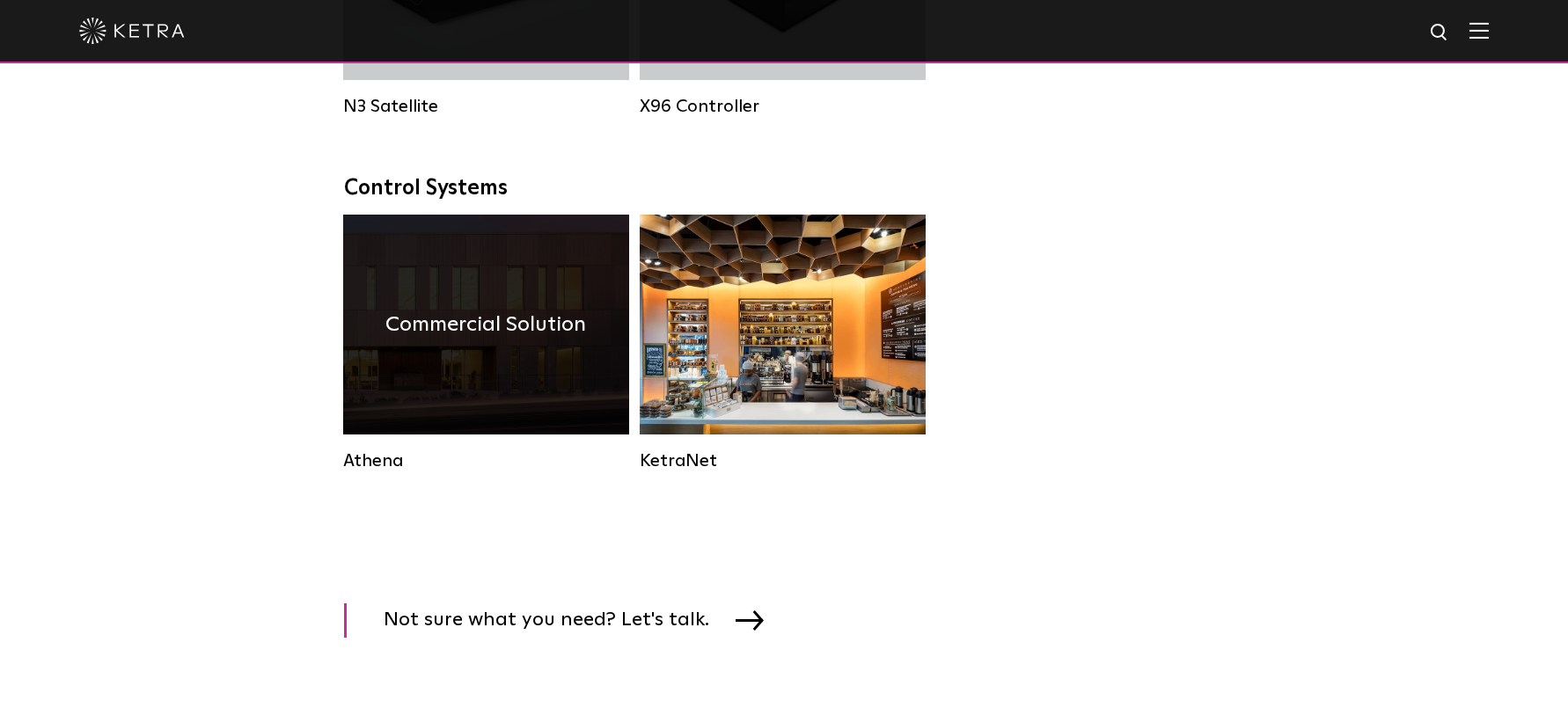
click at [525, 435] on div "Commercial Solution" at bounding box center [486, 324] width 286 height 220
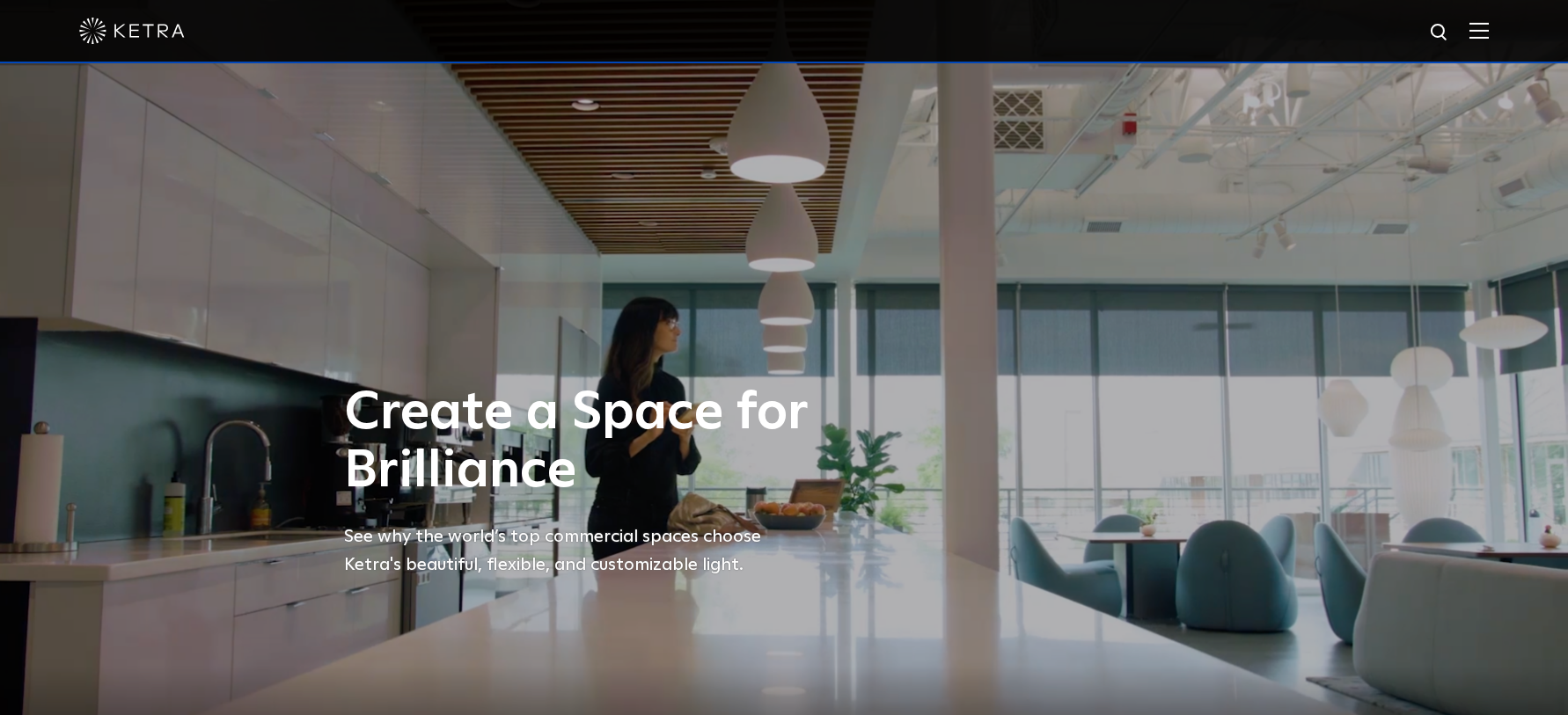
select select "Lighting Designer"
select select "Design Development"
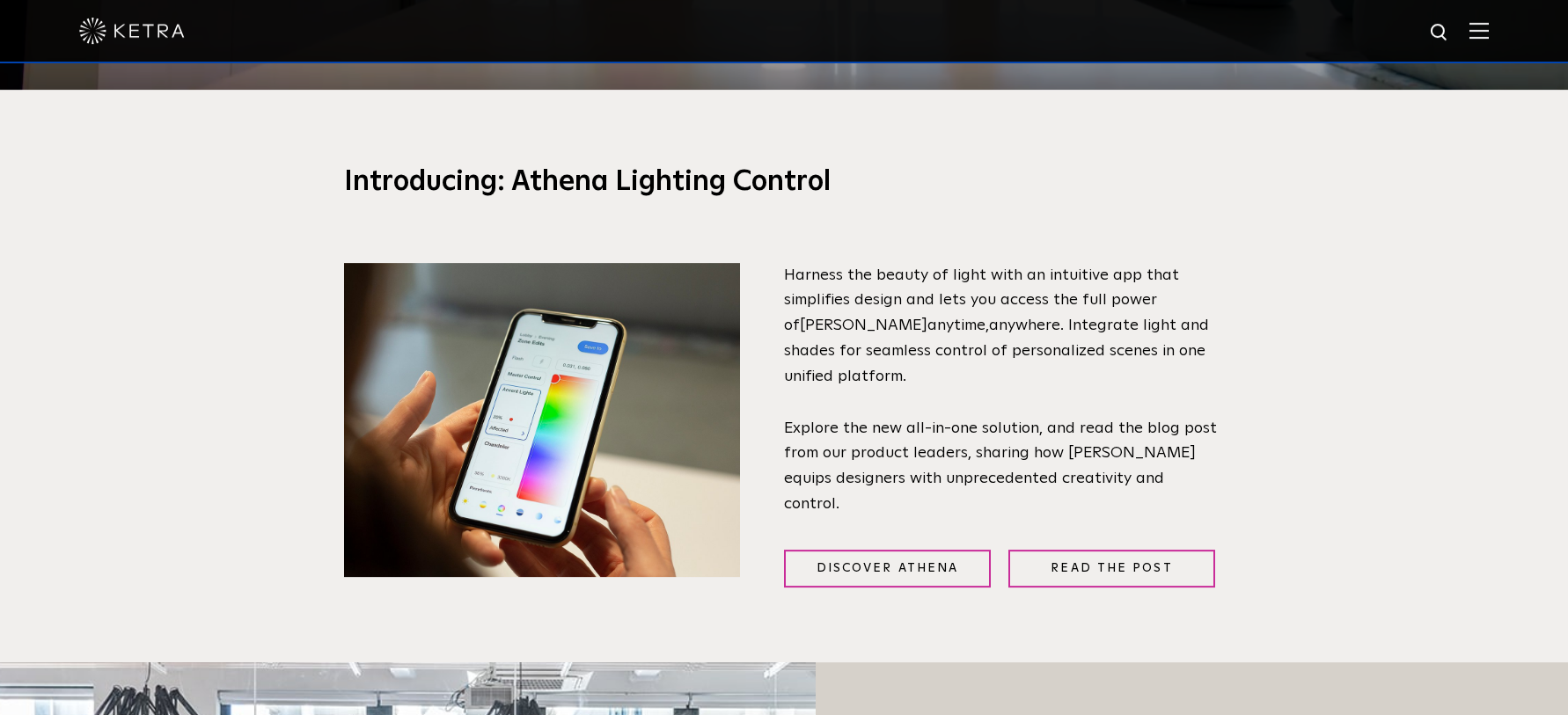
scroll to position [628, 0]
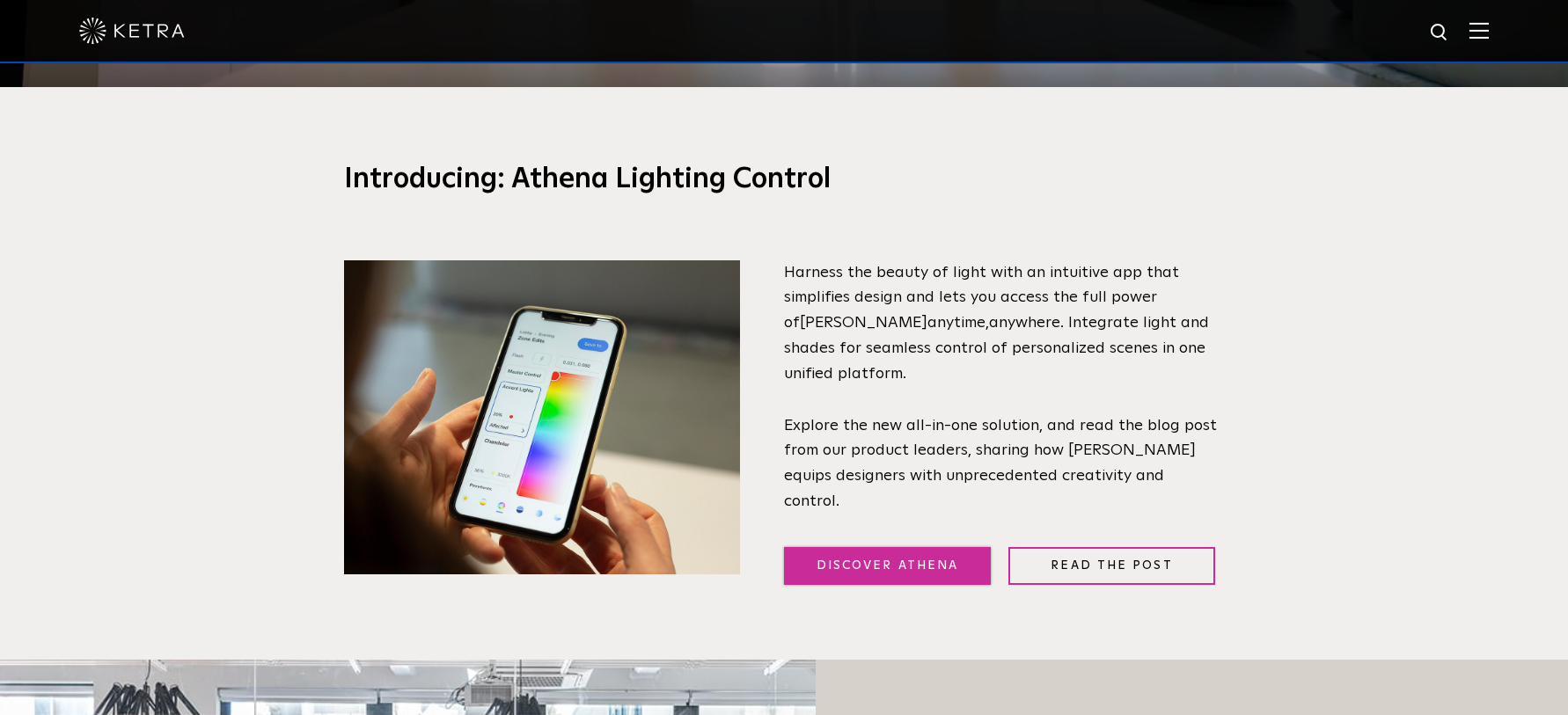
click at [900, 563] on link "Discover Athena" at bounding box center [888, 566] width 207 height 38
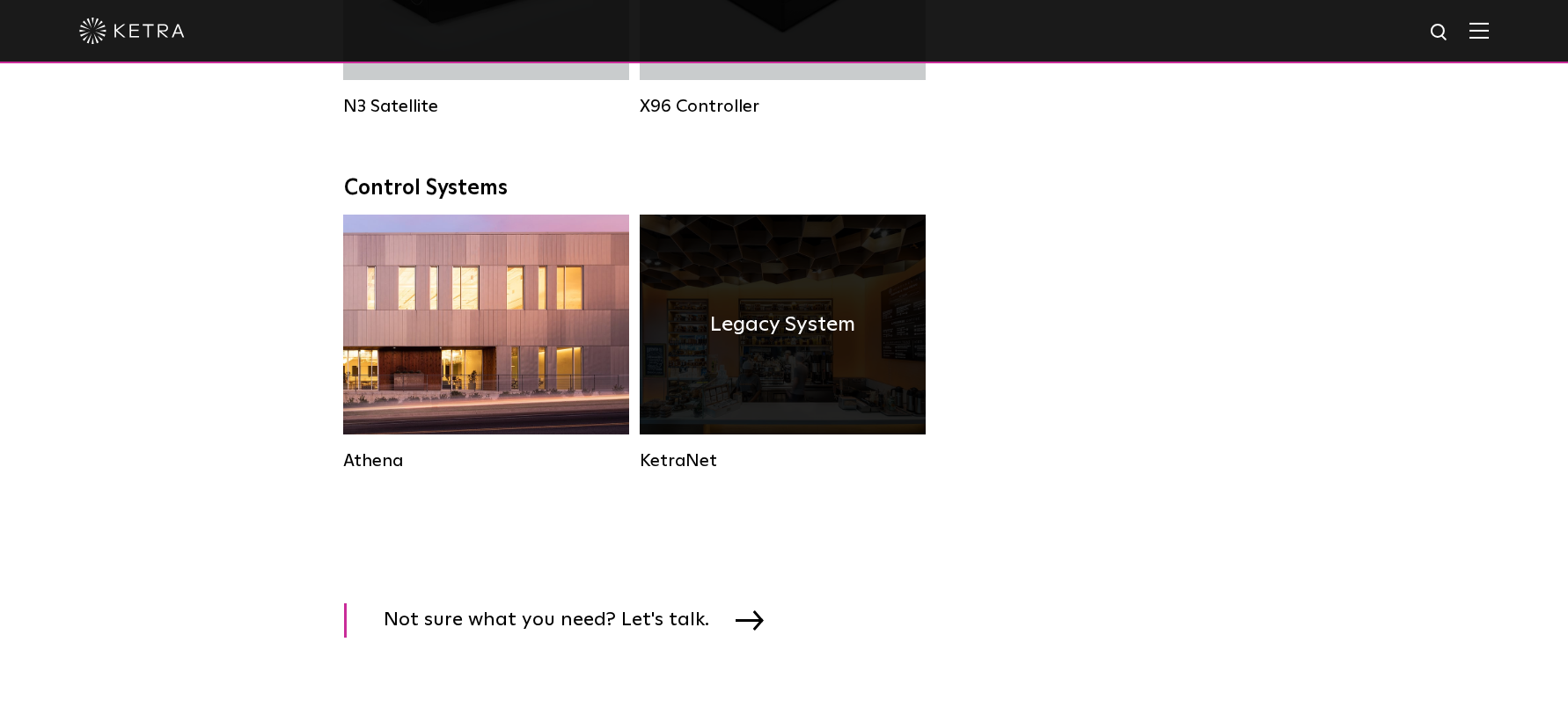
scroll to position [2513, 0]
click at [831, 342] on h4 "Legacy System" at bounding box center [783, 324] width 146 height 33
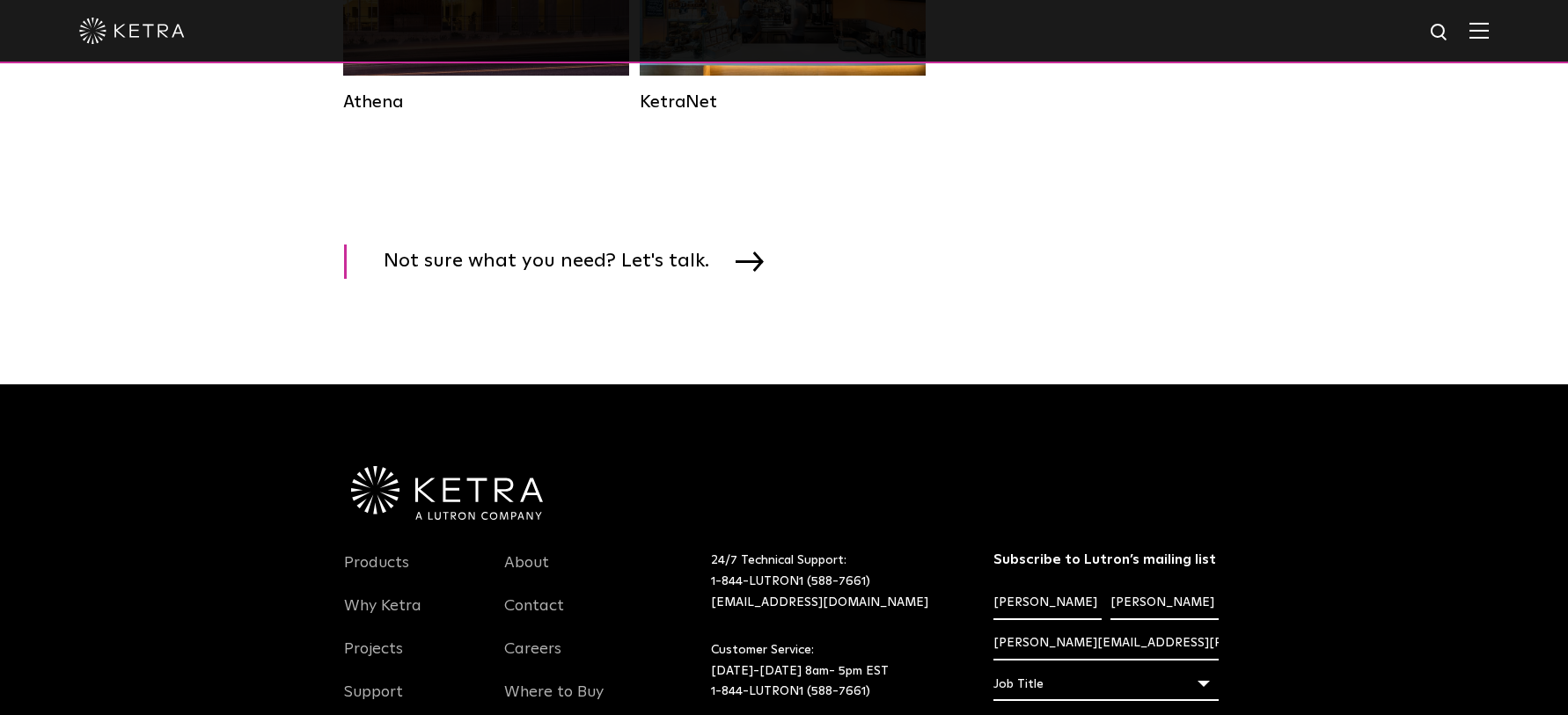
scroll to position [2603, 0]
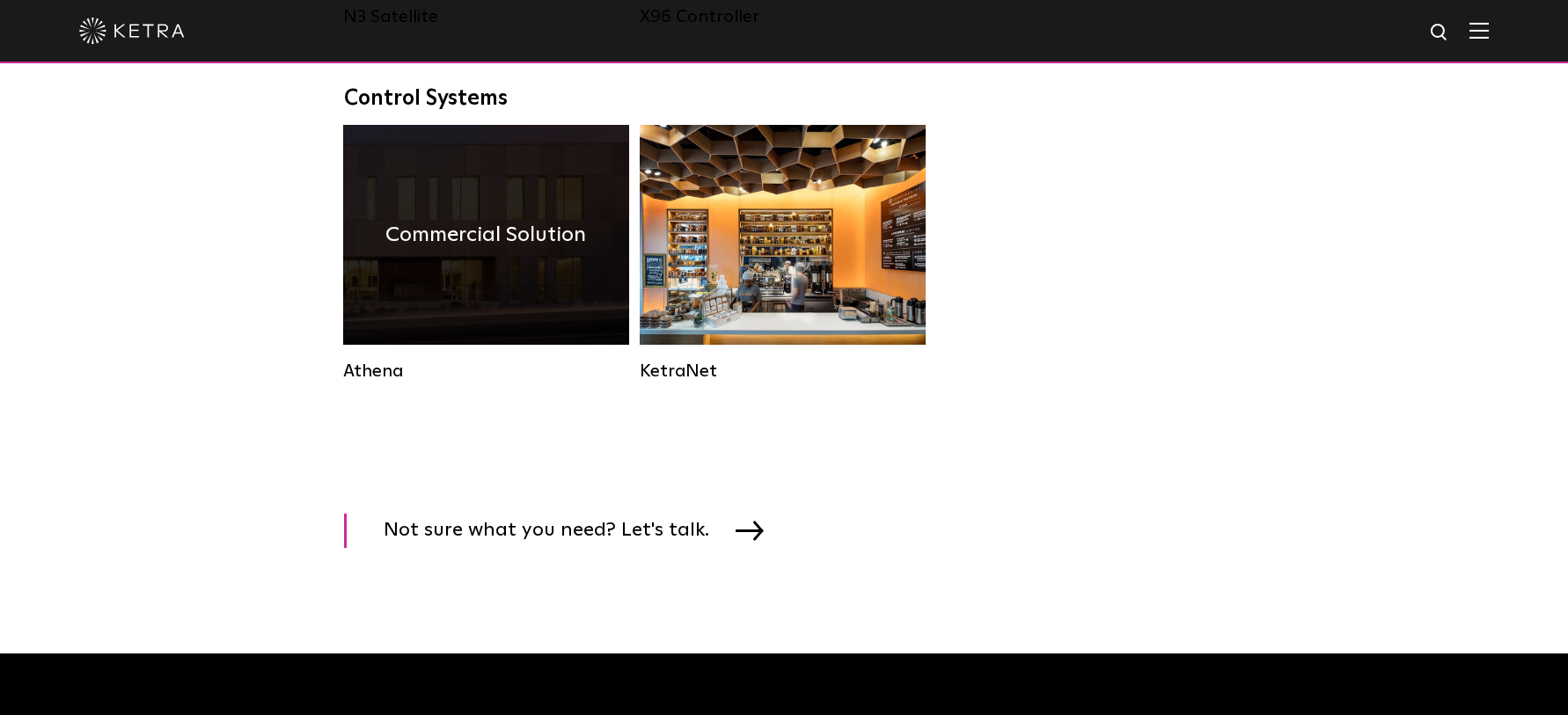
click at [381, 382] on div "Athena" at bounding box center [486, 371] width 286 height 21
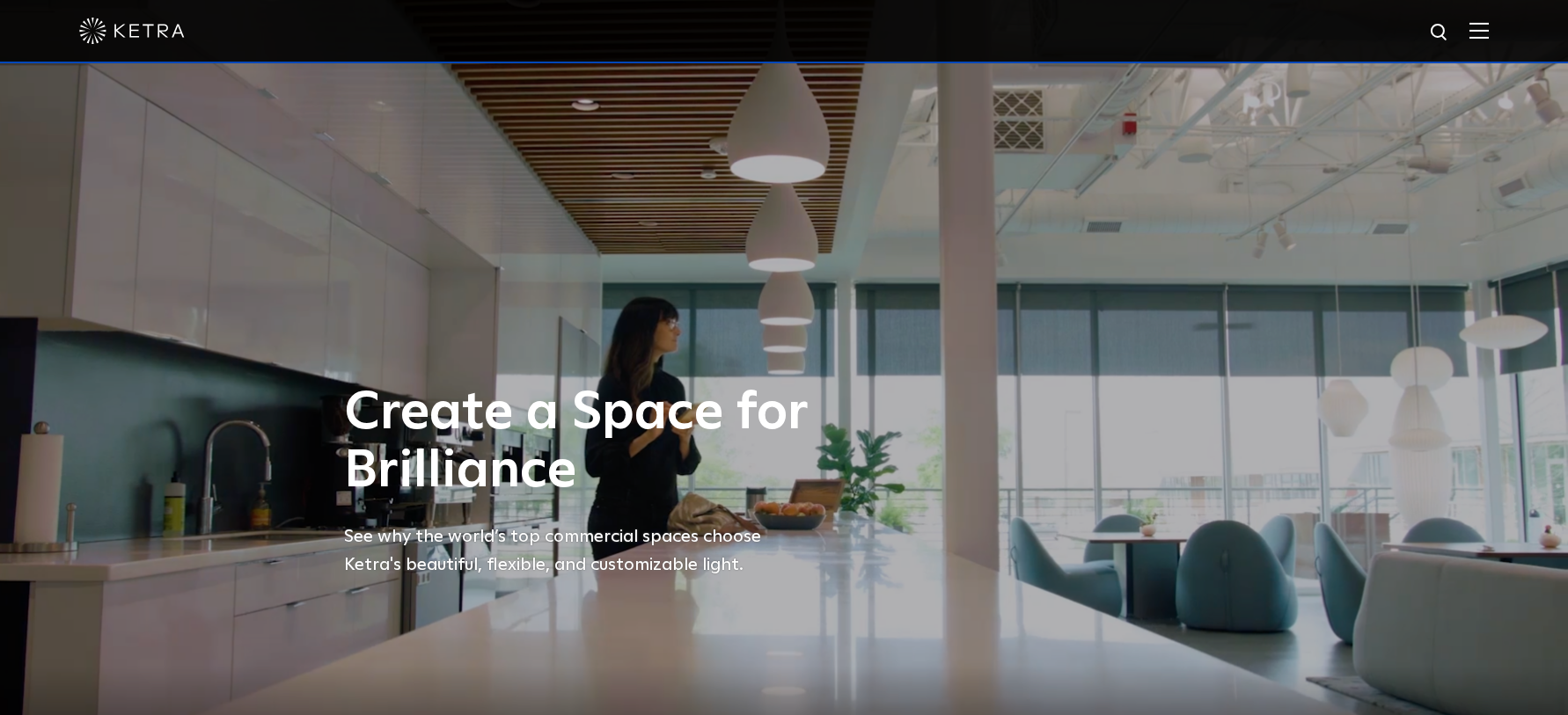
select select "Lighting Designer"
select select "Design Development"
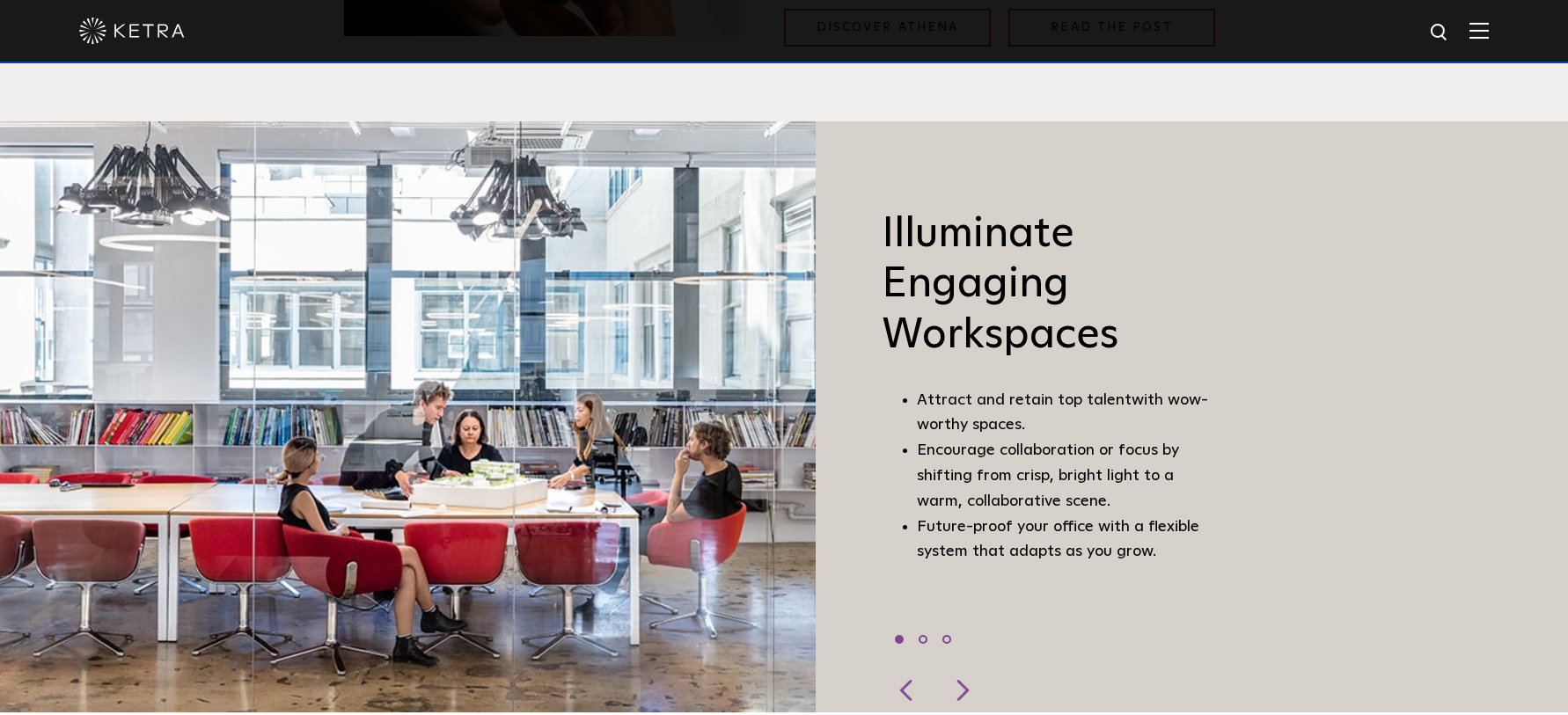
scroll to position [1256, 0]
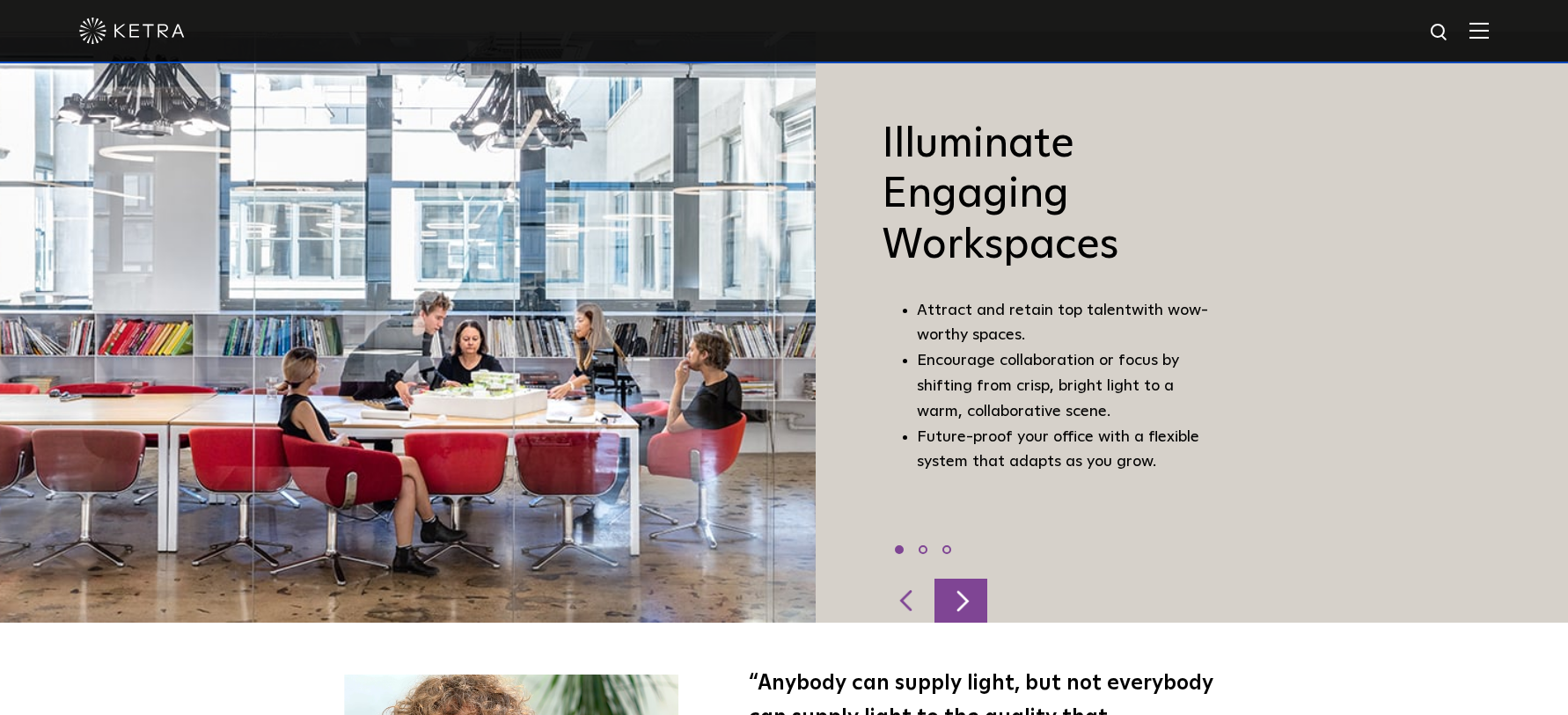
click at [966, 590] on div at bounding box center [961, 601] width 53 height 44
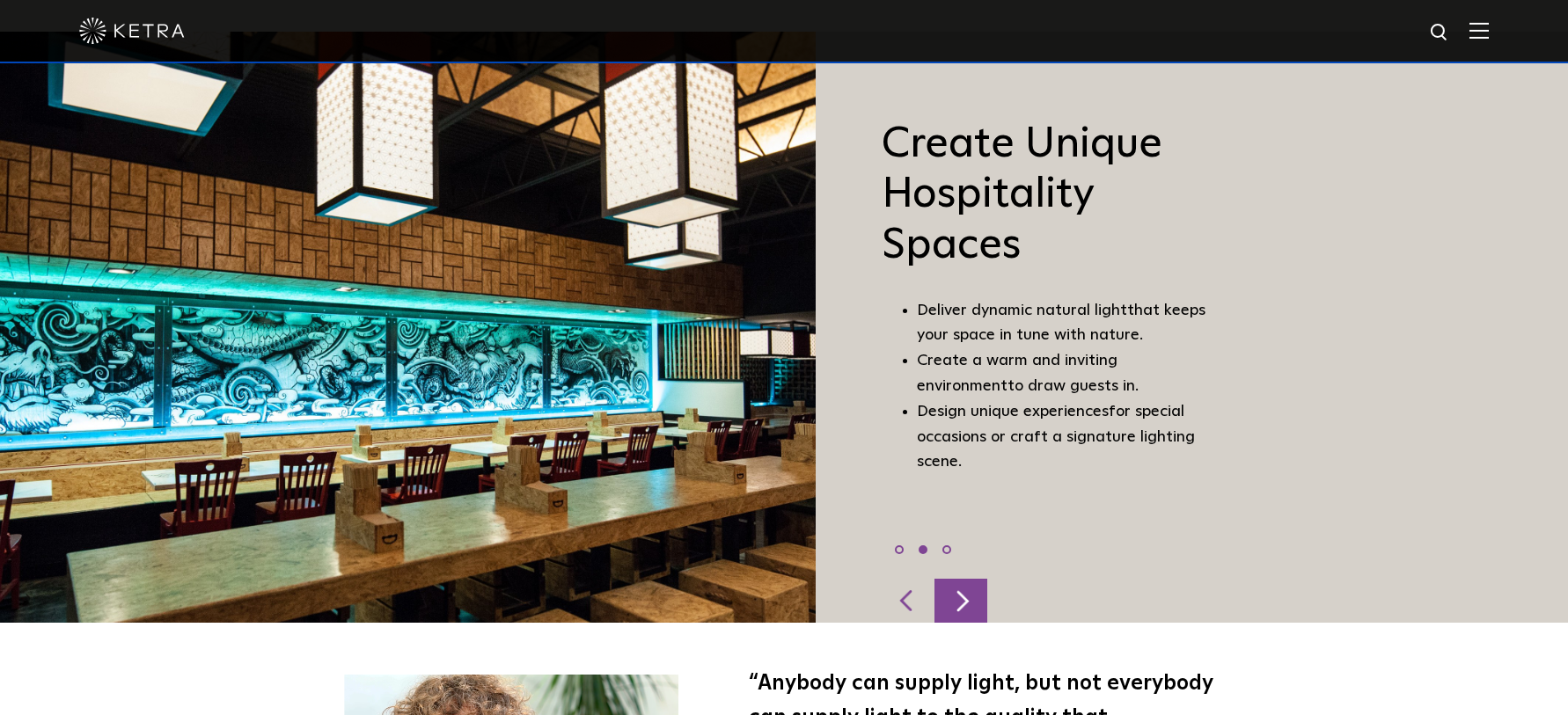
click at [956, 600] on div at bounding box center [961, 601] width 53 height 44
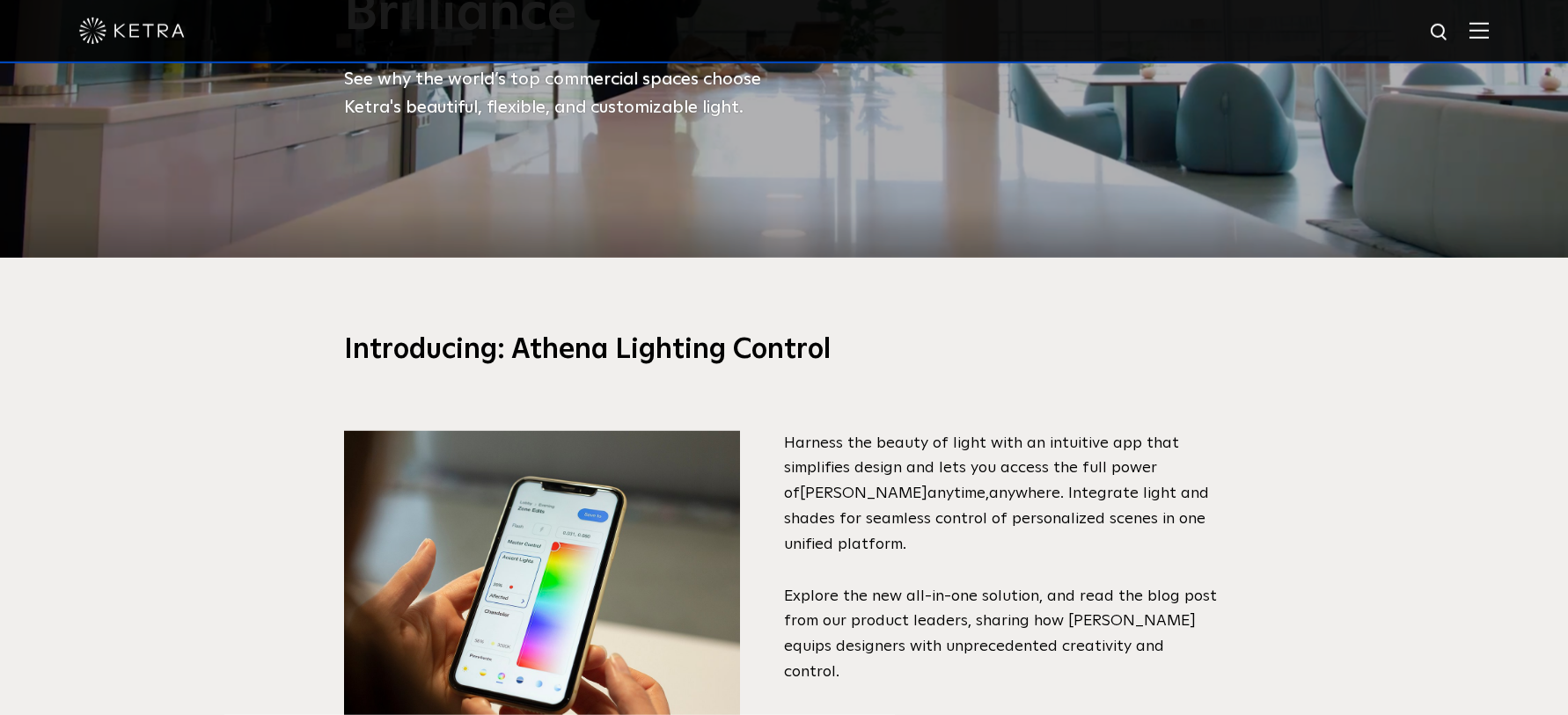
scroll to position [628, 0]
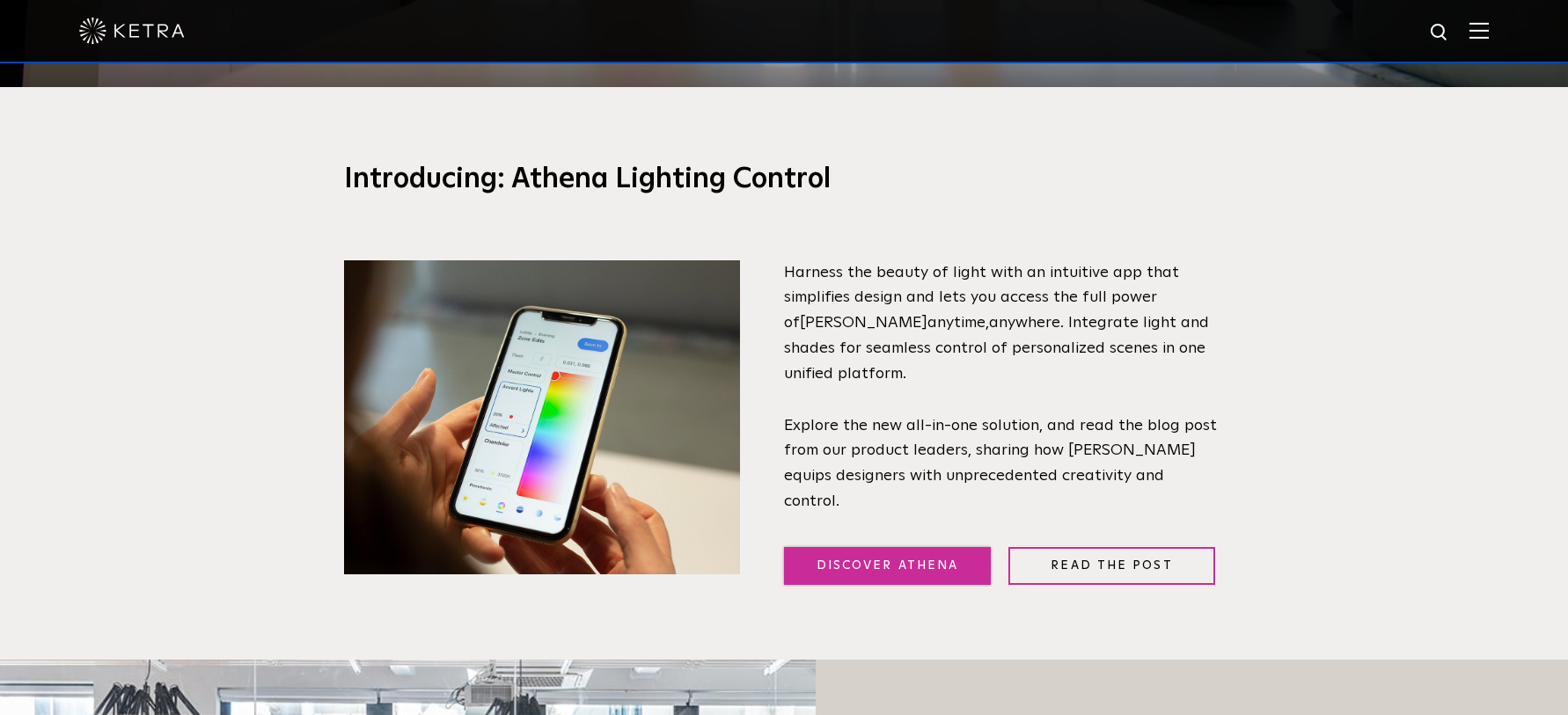
click at [852, 547] on link "Discover Athena" at bounding box center [888, 566] width 207 height 38
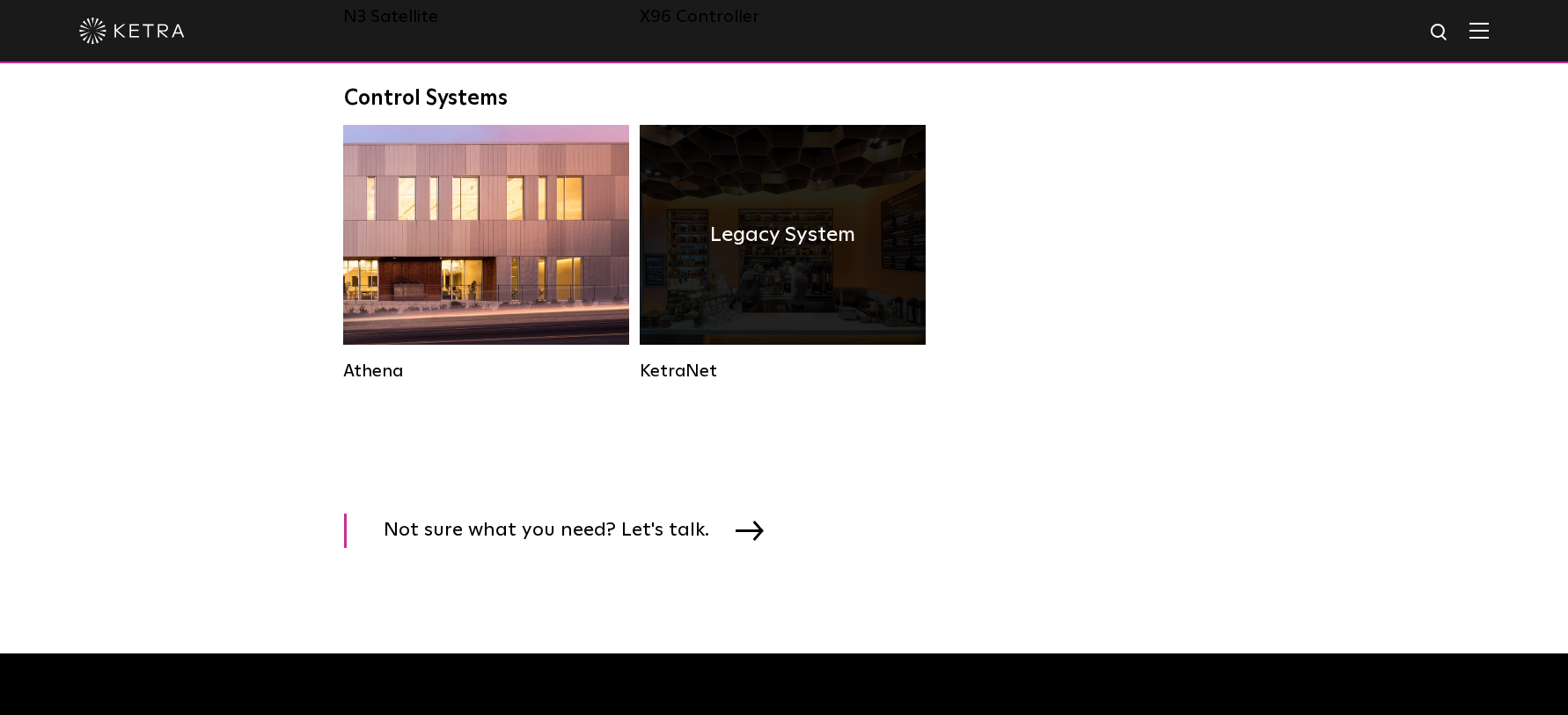
scroll to position [2513, 0]
